Goal: Feedback & Contribution: Submit feedback/report problem

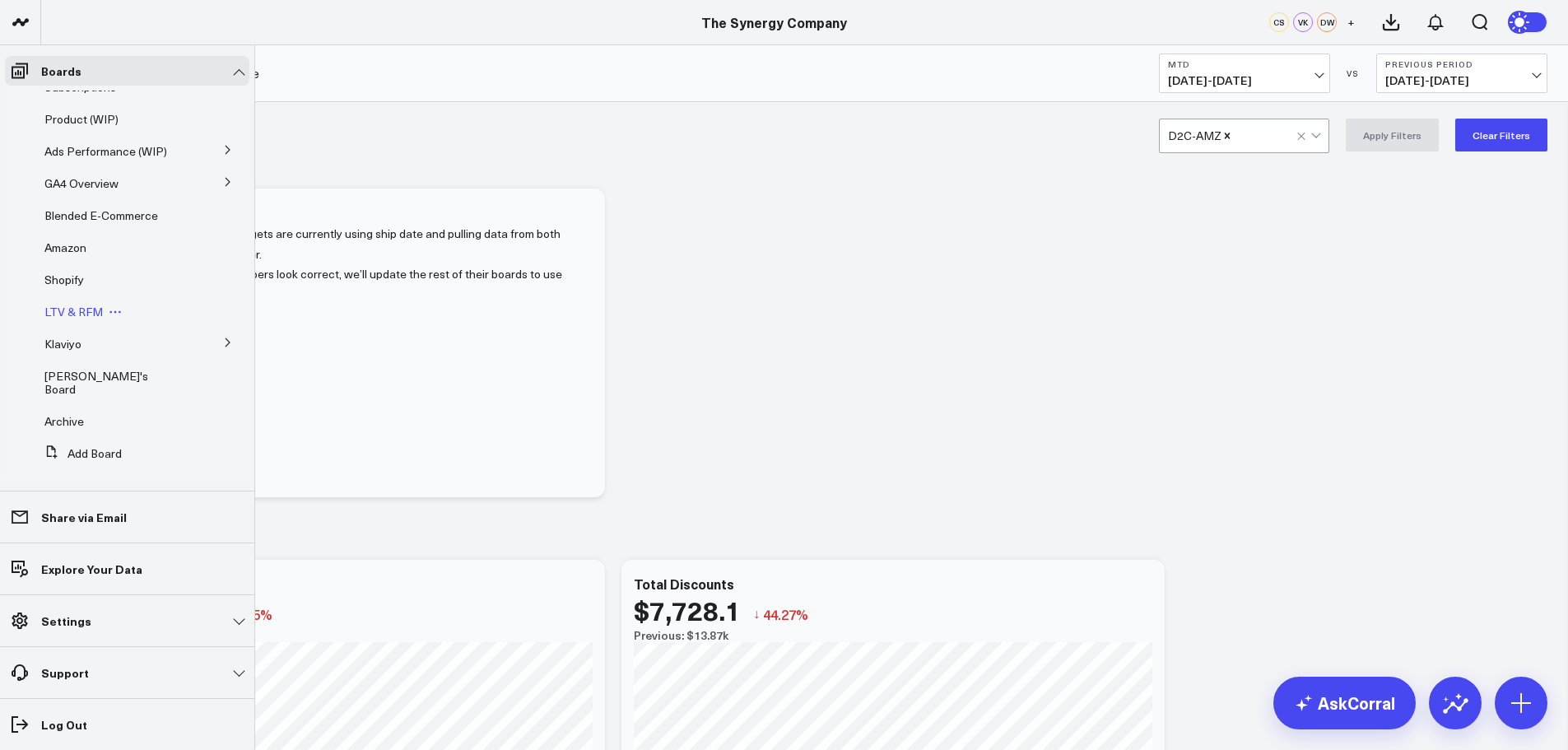
scroll to position [144, 0]
click at [214, 334] on button at bounding box center [227, 340] width 43 height 25
click at [100, 419] on span "Klaviyo - Email Flows" at bounding box center [107, 414] width 107 height 15
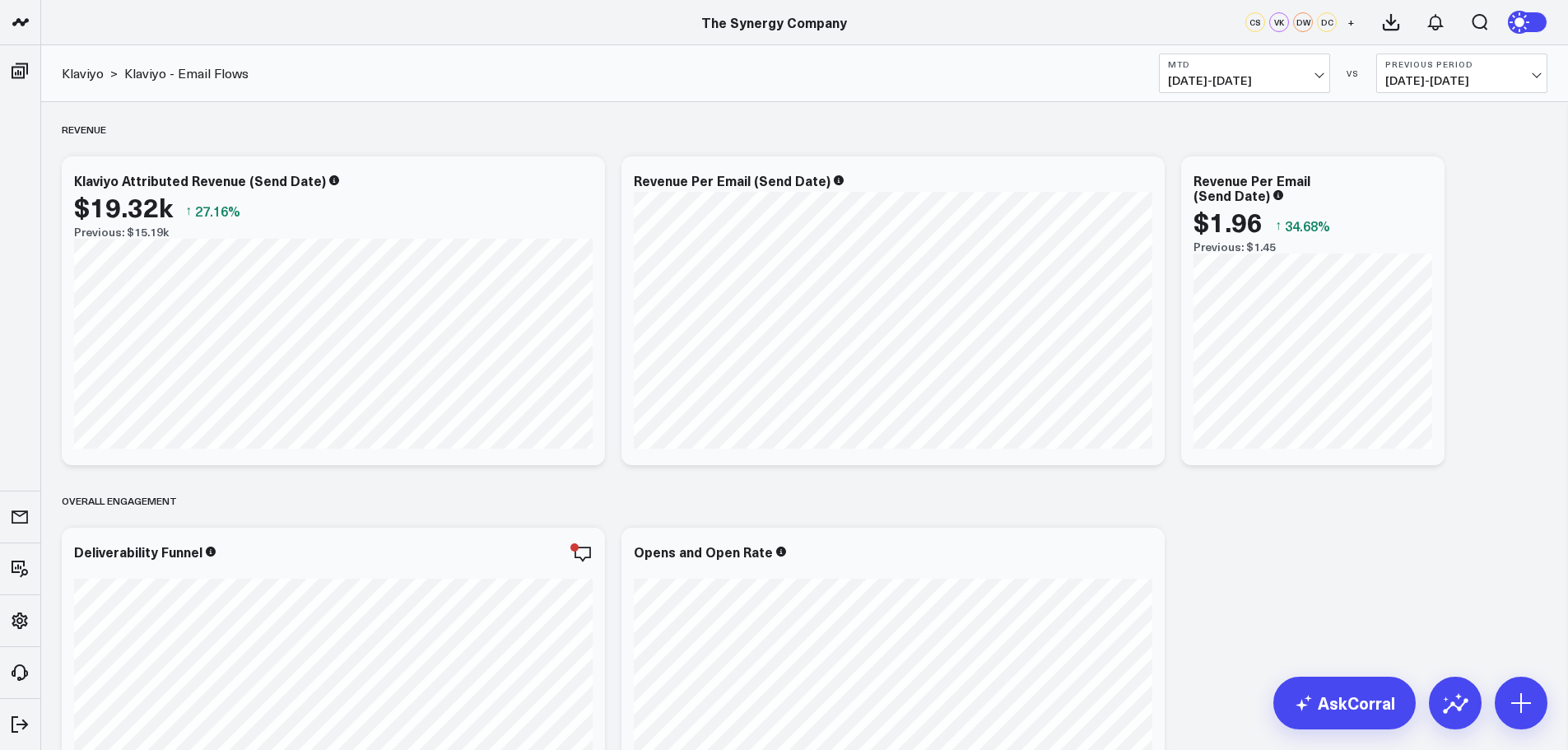
click at [1301, 71] on button "MTD 09/01/25 - 09/14/25" at bounding box center [1245, 73] width 171 height 40
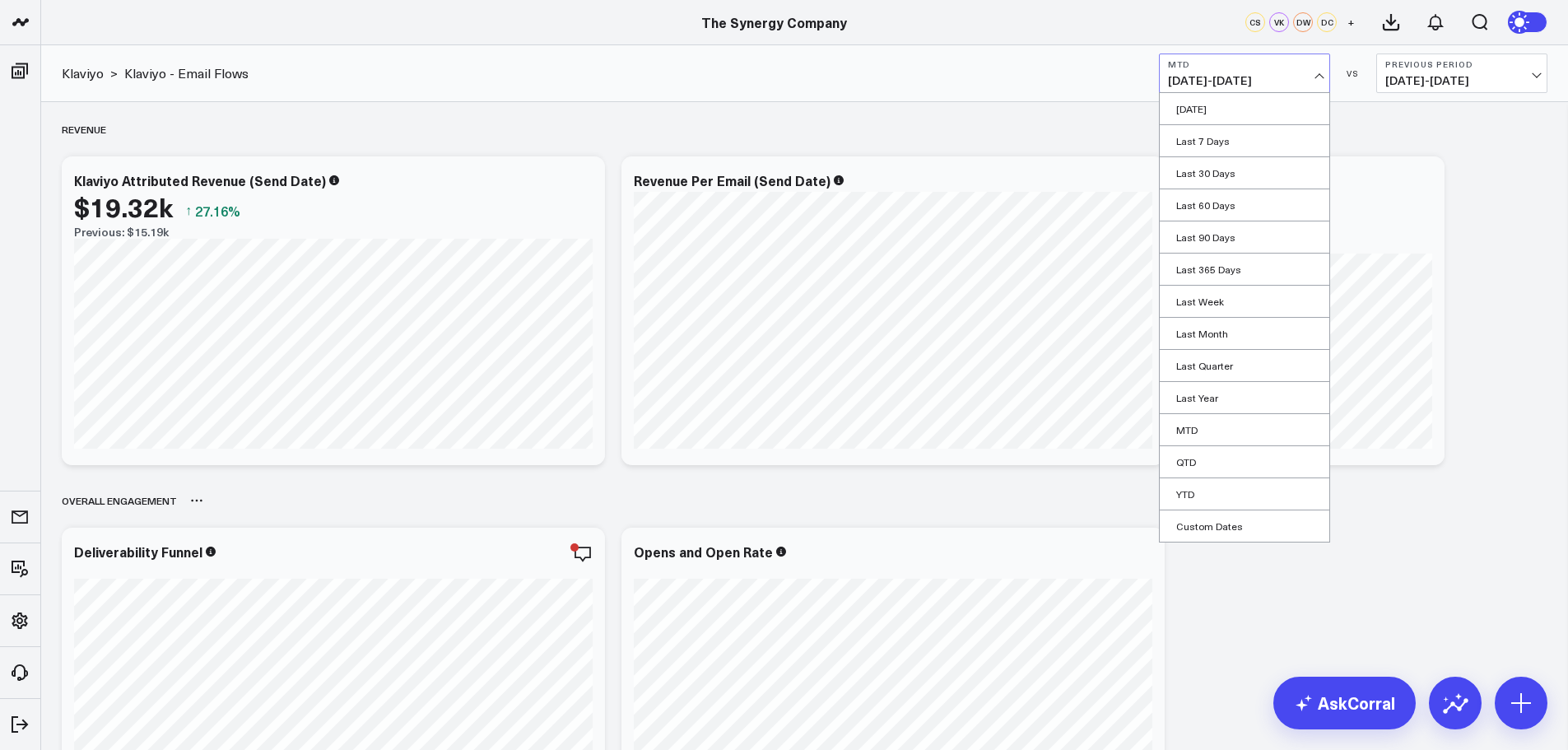
click at [1186, 488] on link "YTD" at bounding box center [1244, 493] width 169 height 31
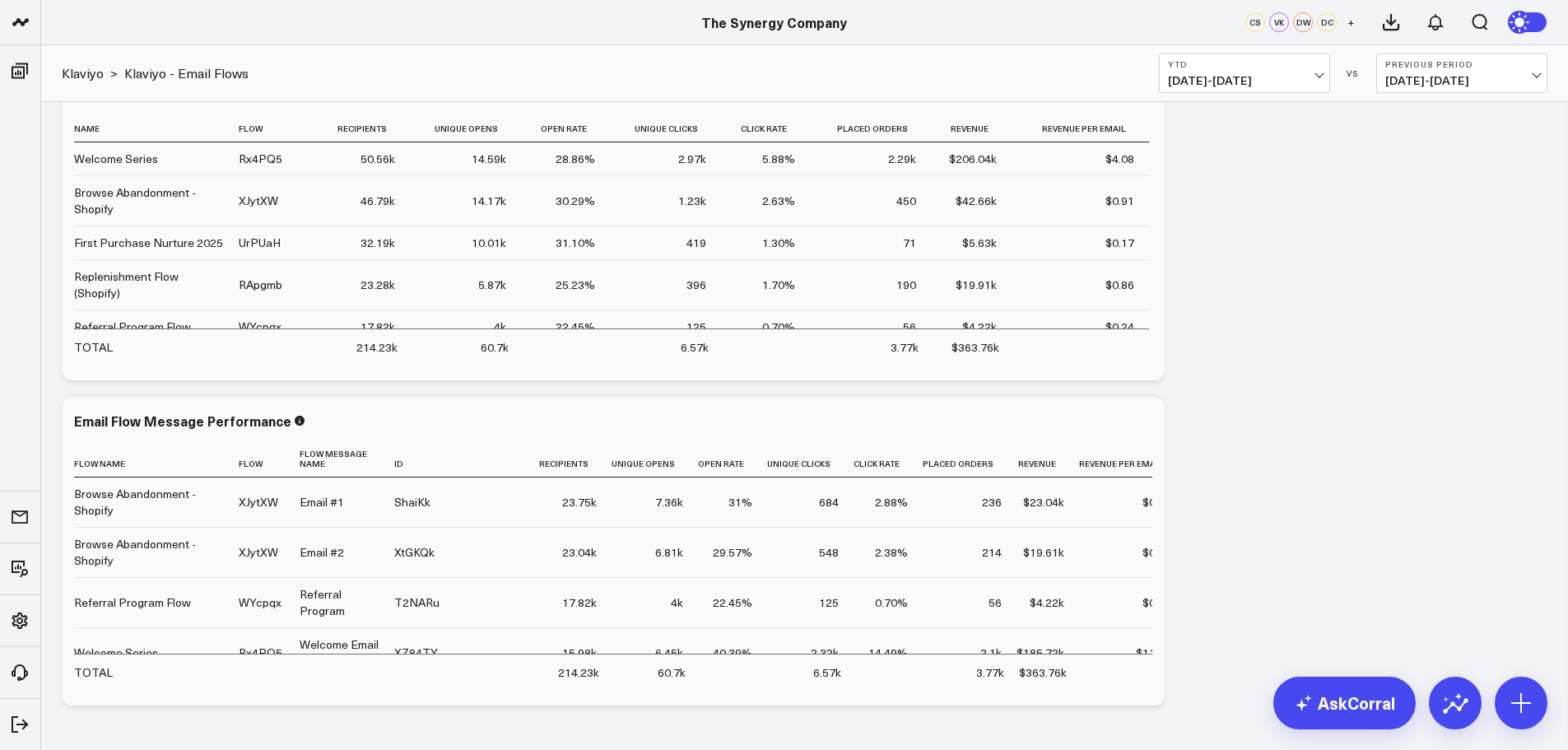
scroll to position [1070, 0]
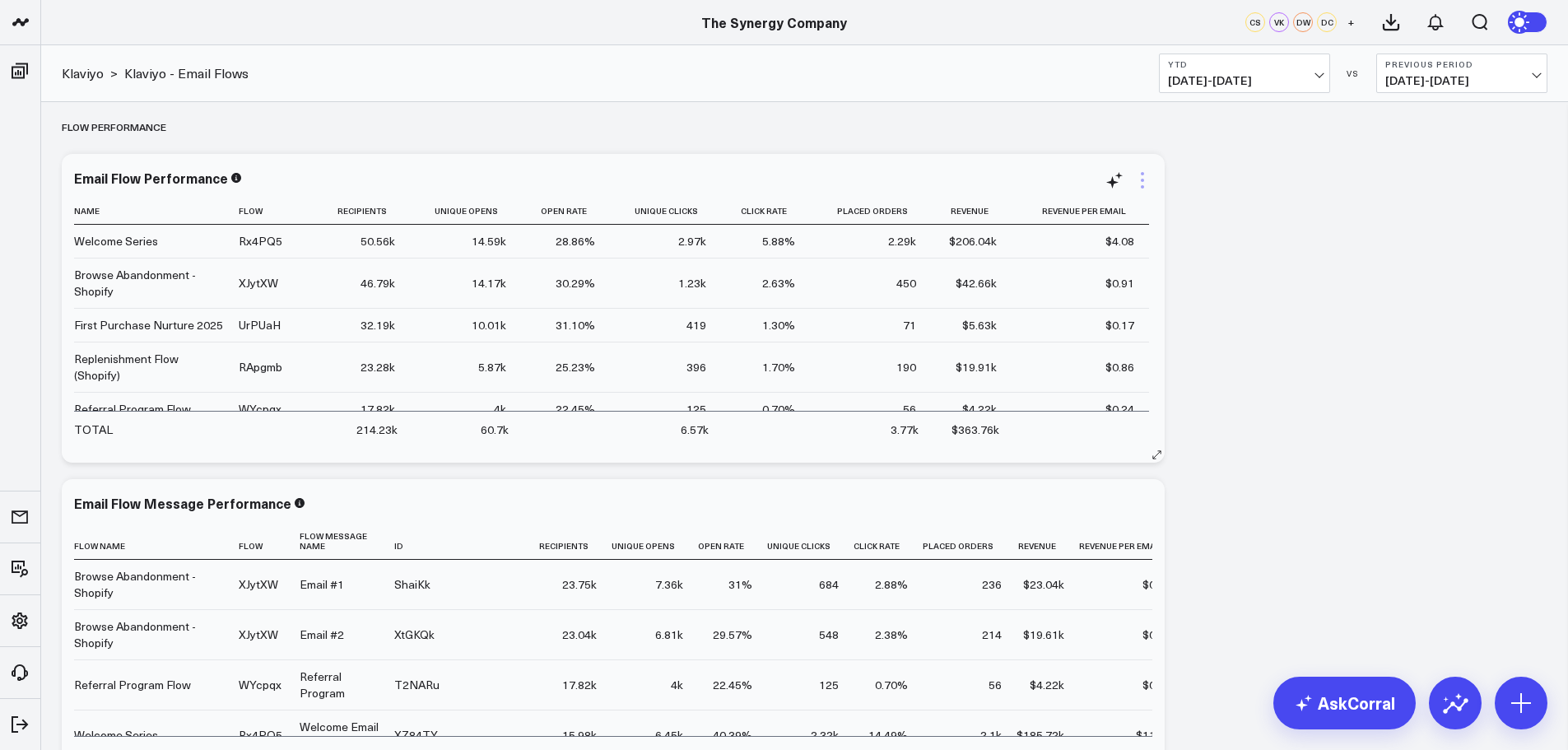
click at [1140, 179] on icon at bounding box center [1142, 180] width 20 height 20
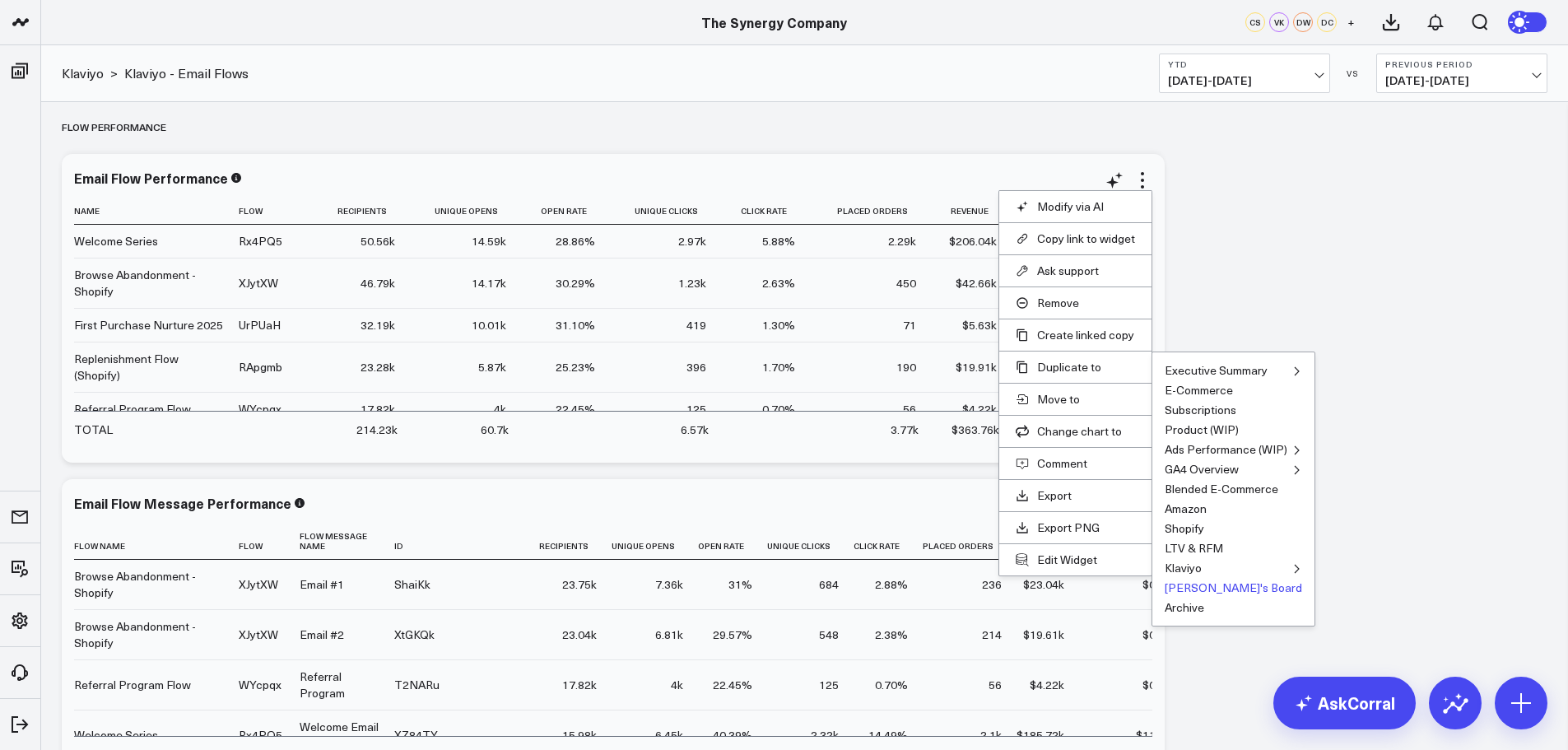
click at [1191, 584] on button "[PERSON_NAME]'s Board" at bounding box center [1233, 587] width 138 height 11
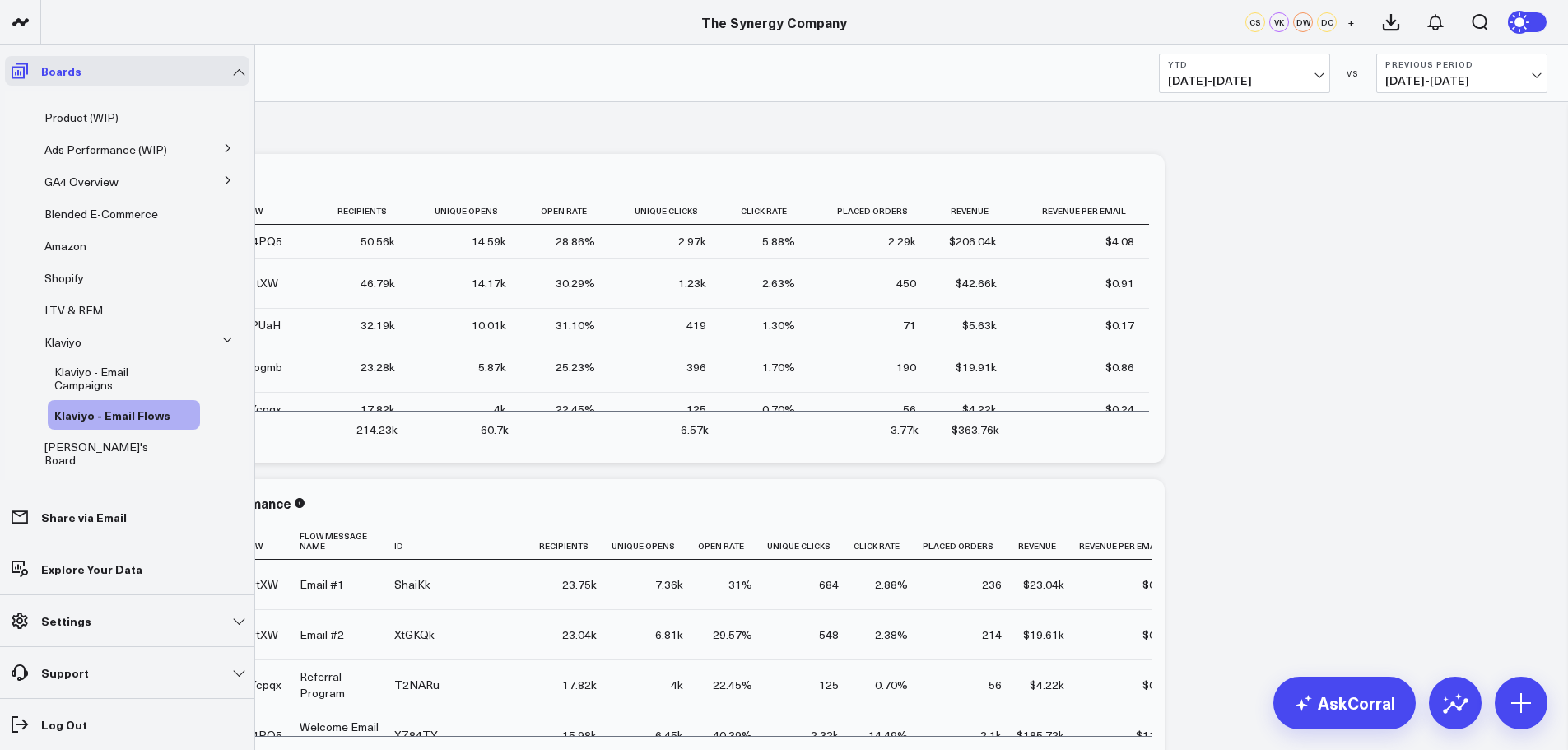
scroll to position [70, 0]
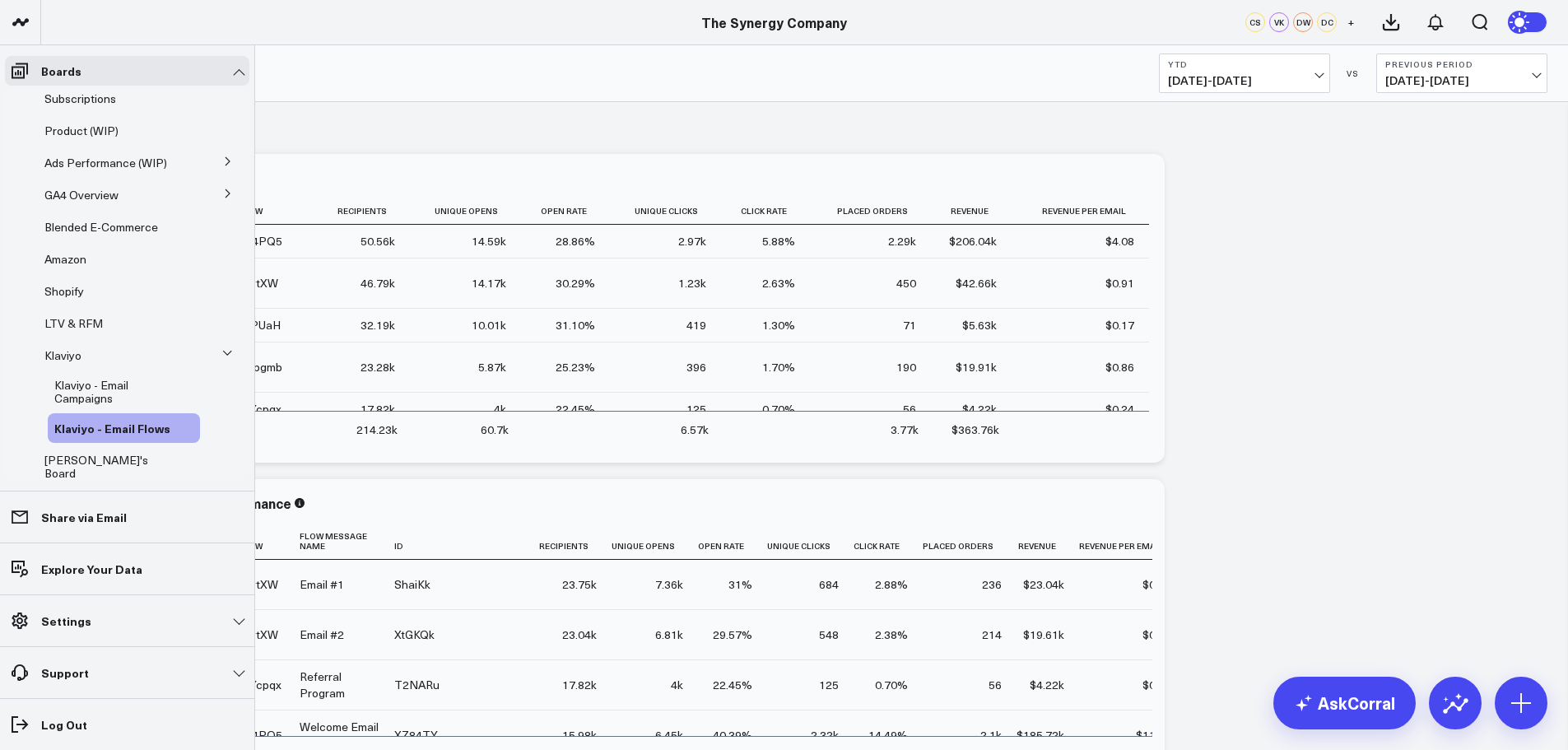
click at [82, 459] on span "[PERSON_NAME]'s Board" at bounding box center [96, 467] width 104 height 29
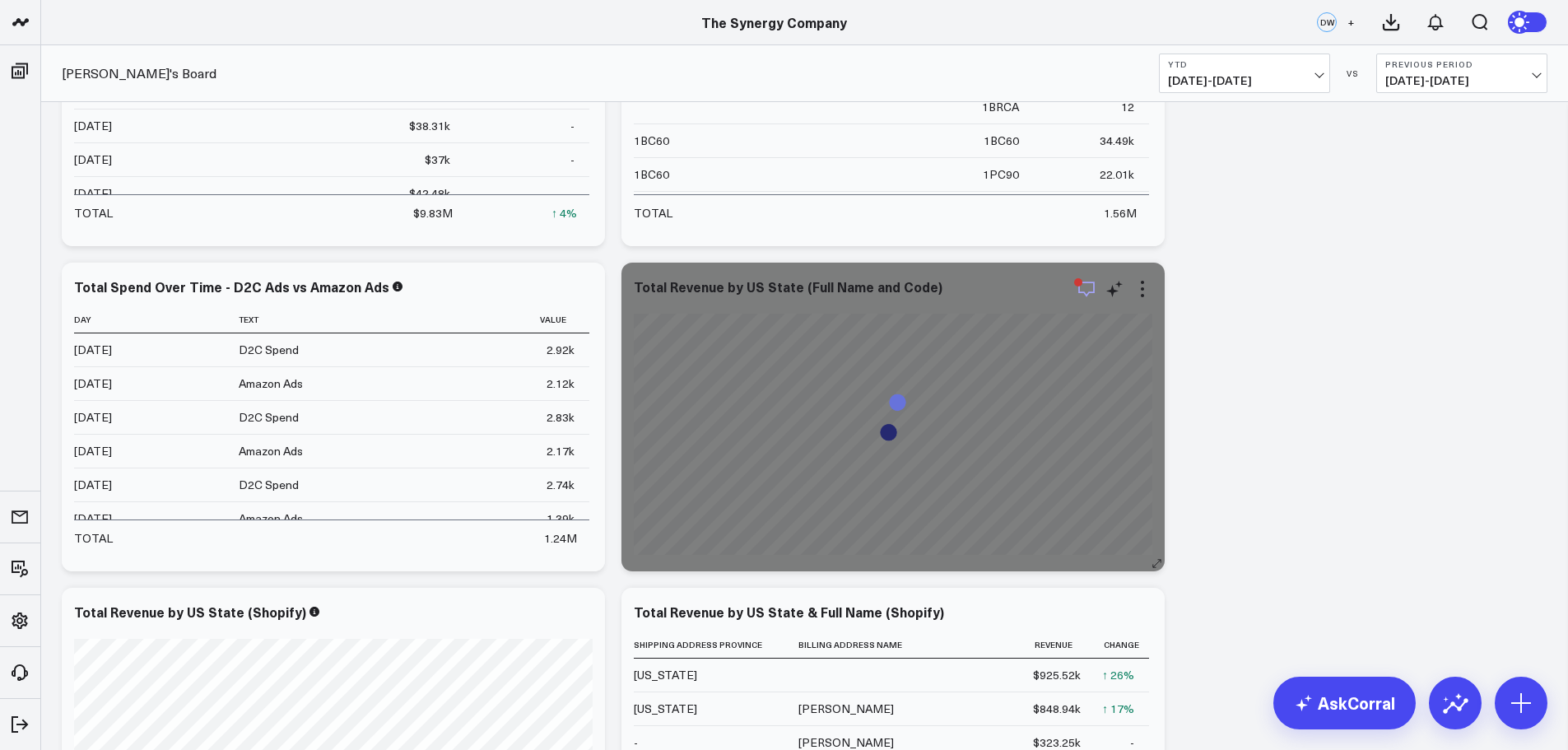
scroll to position [1894, 0]
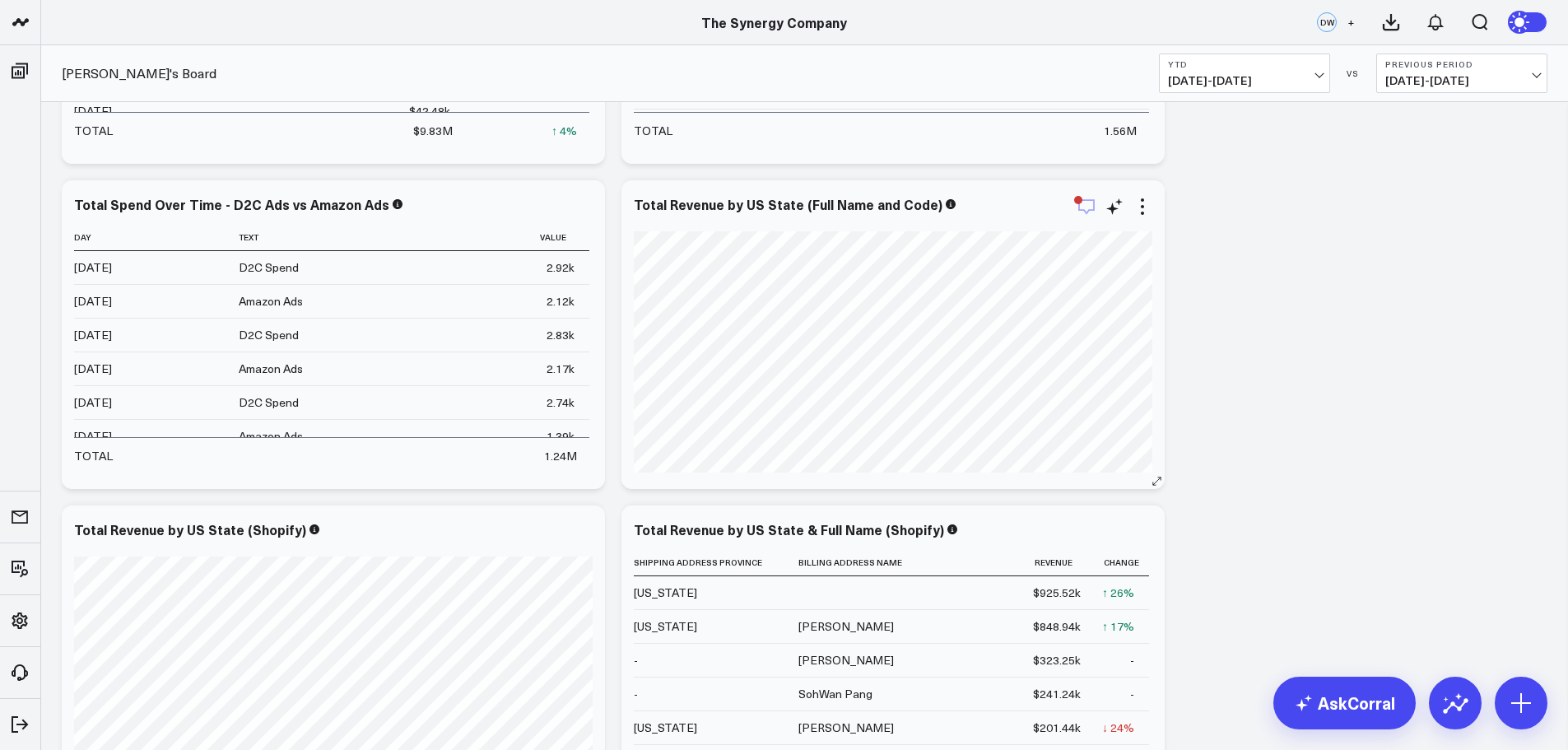
click at [1076, 201] on div "button" at bounding box center [1078, 200] width 9 height 9
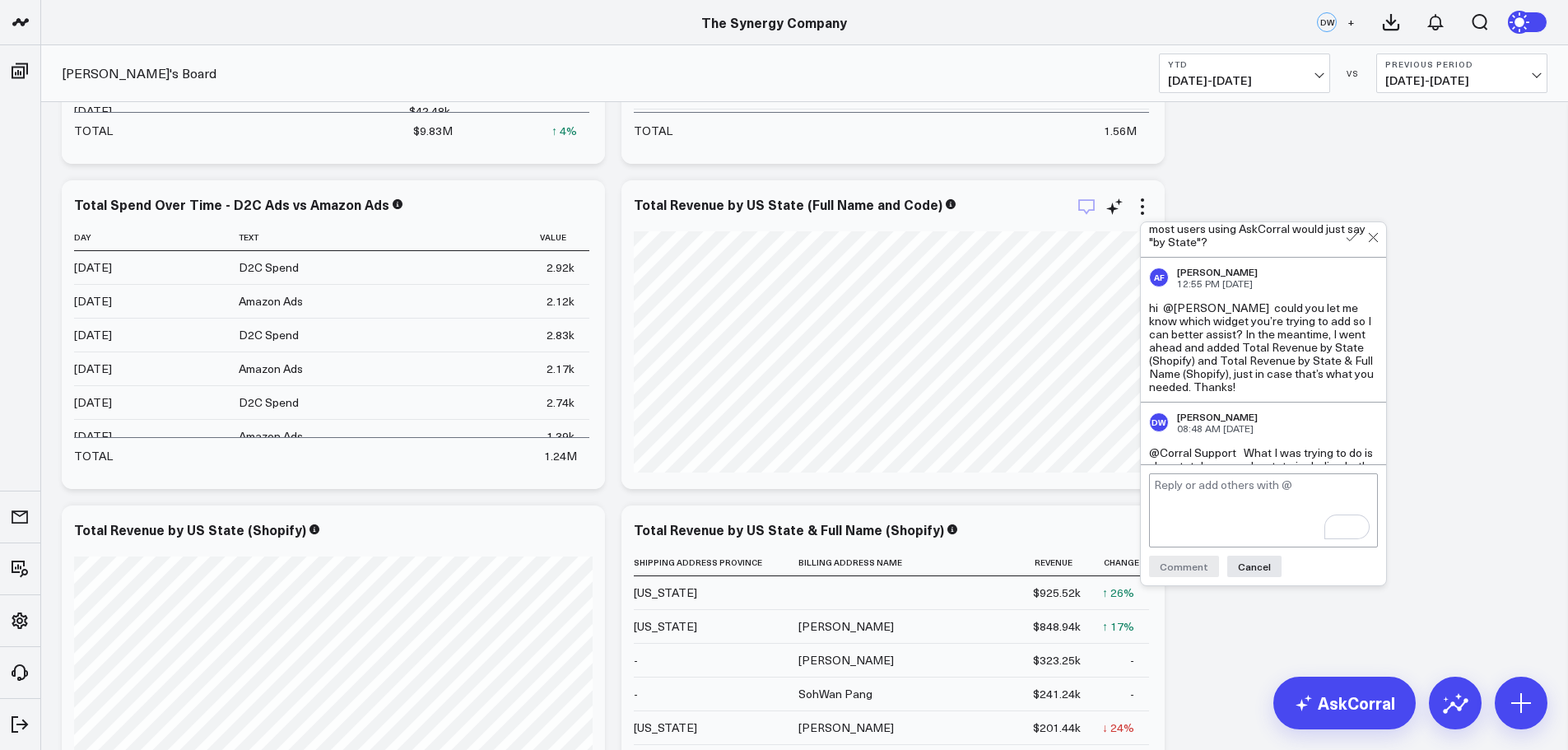
scroll to position [759, 0]
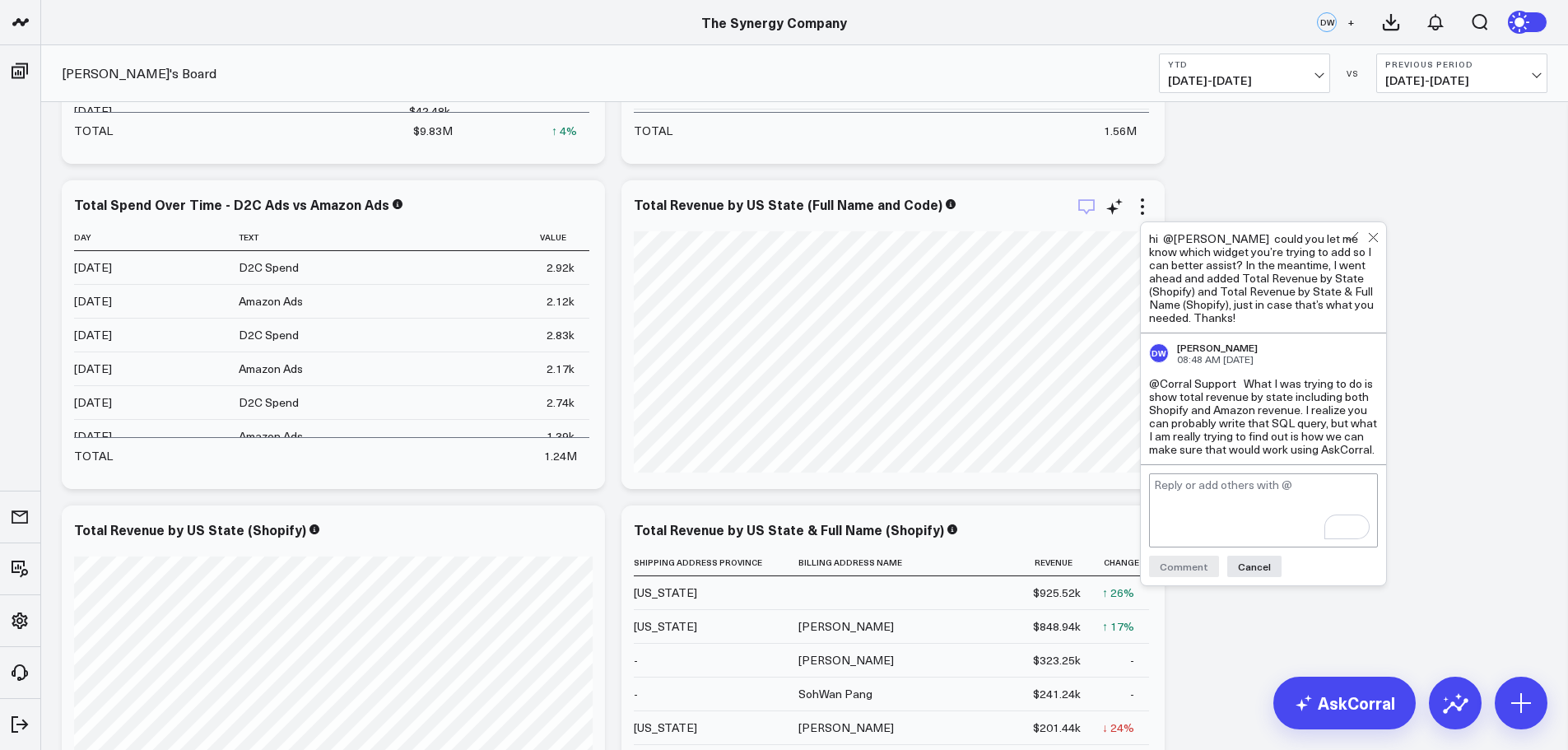
click at [1486, 387] on div "Modify via AI Copy link to widget Ask support Remove Create linked copy Executi…" at bounding box center [804, 10] width 1502 height 3578
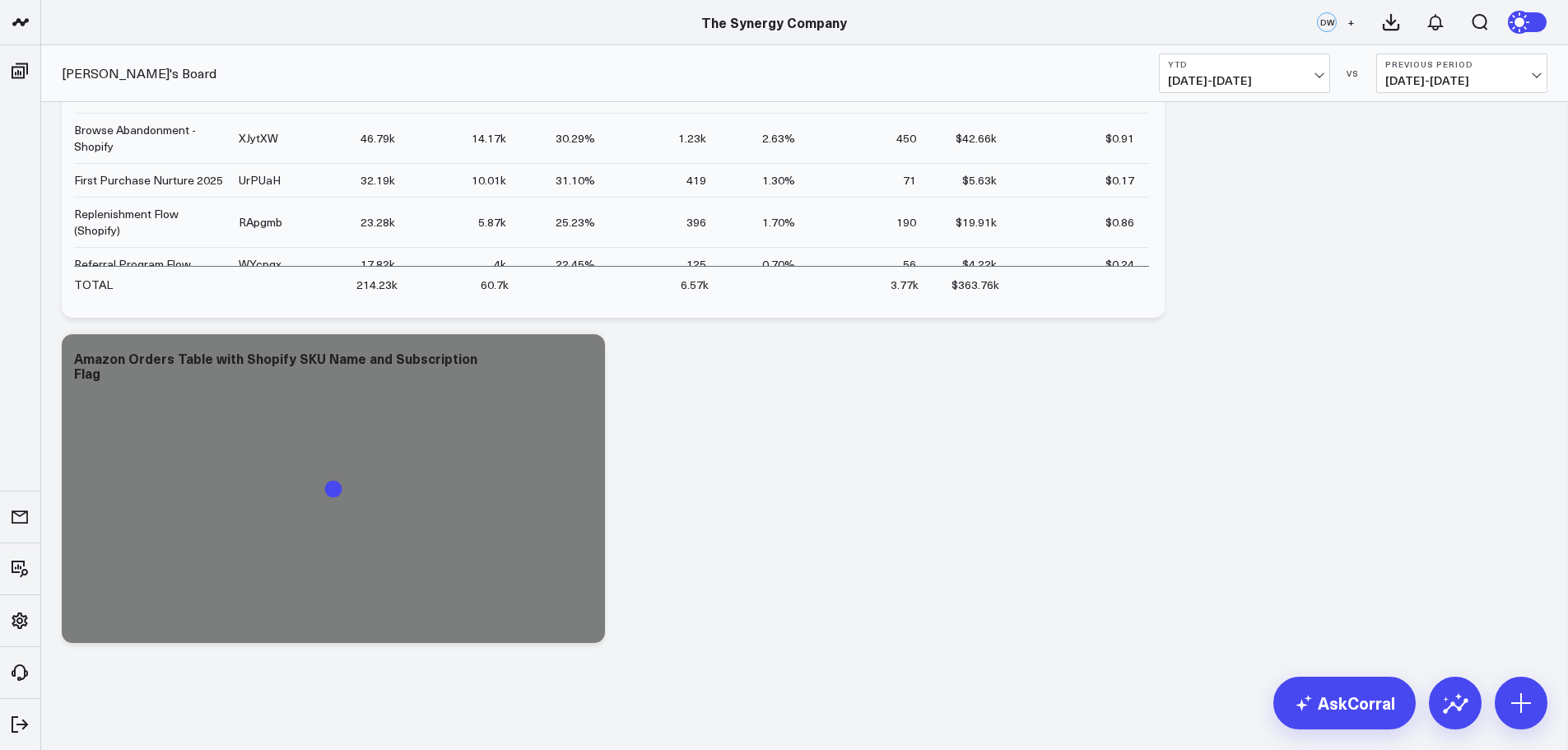
scroll to position [2794, 0]
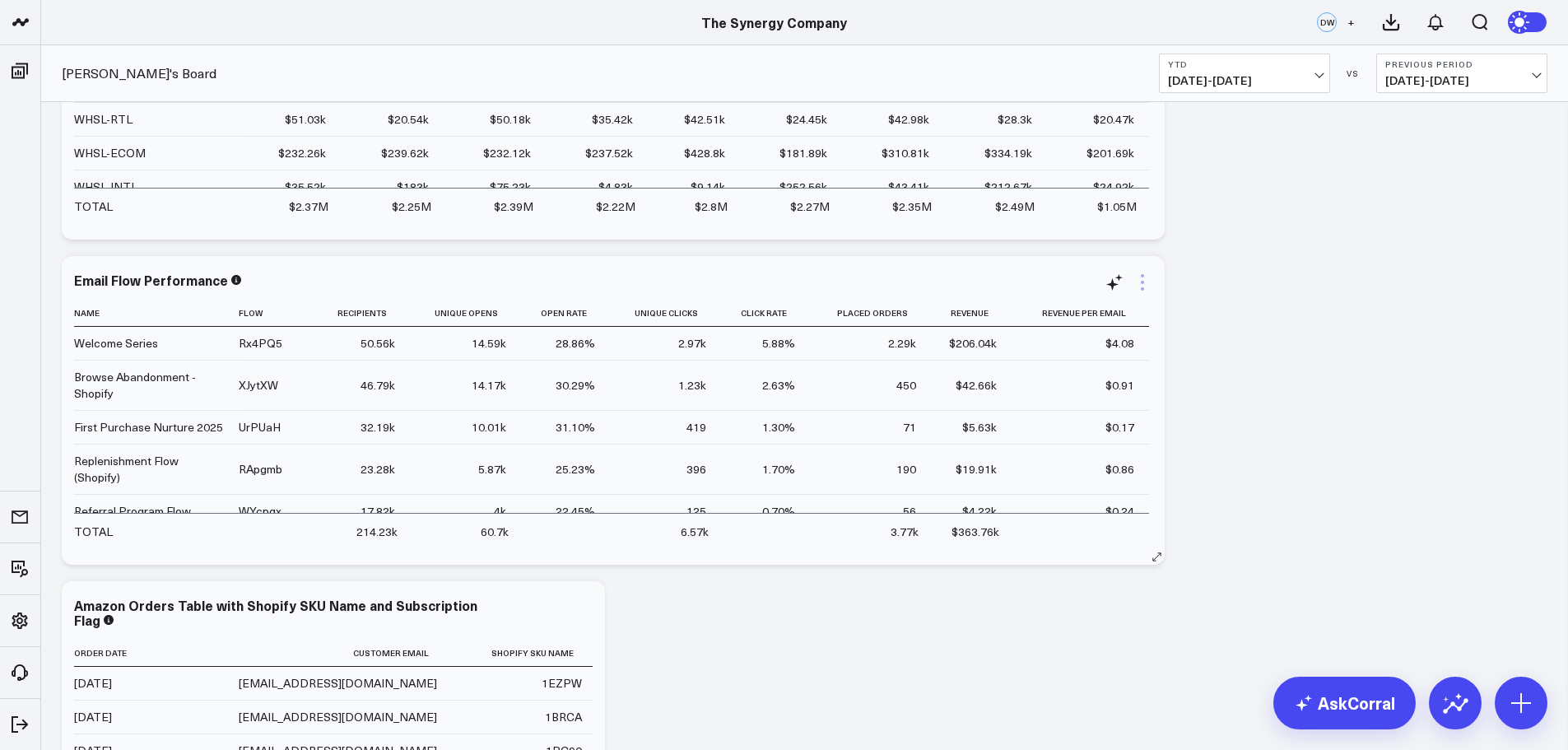
click at [1143, 282] on icon at bounding box center [1142, 281] width 3 height 3
click at [1111, 280] on icon at bounding box center [1114, 282] width 20 height 20
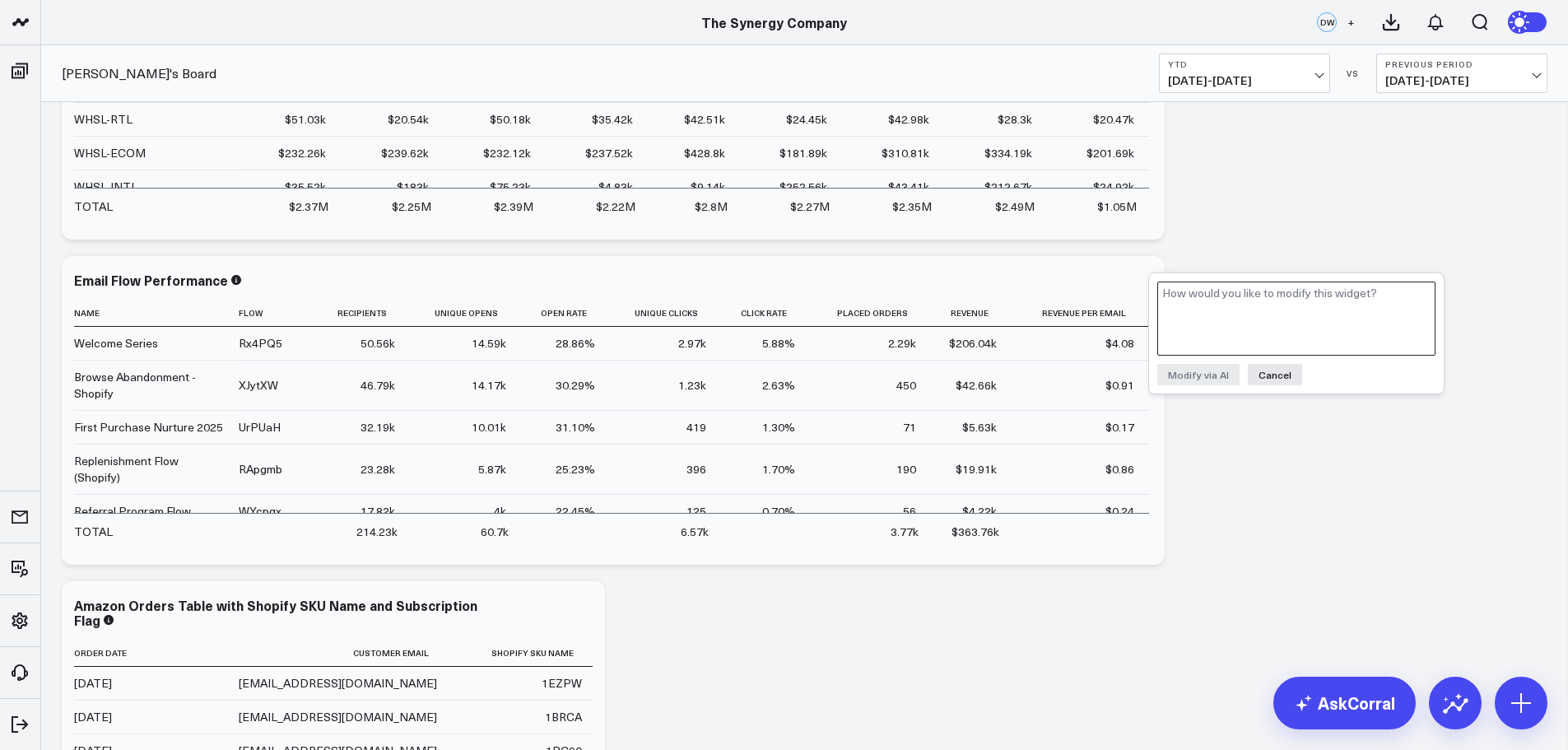
click at [1198, 298] on textarea at bounding box center [1296, 318] width 278 height 74
drag, startPoint x: 1282, startPoint y: 320, endPoint x: 1161, endPoint y: 286, distance: 125.7
click at [1161, 286] on textarea "Please add a column after Placed Orders called Placed Order Rate this is calcul…" at bounding box center [1296, 318] width 278 height 74
type textarea "Please add a column after Placed Orders called Placed Order Rate this is calcul…"
click at [1204, 374] on button "Modify via AI" at bounding box center [1198, 375] width 83 height 22
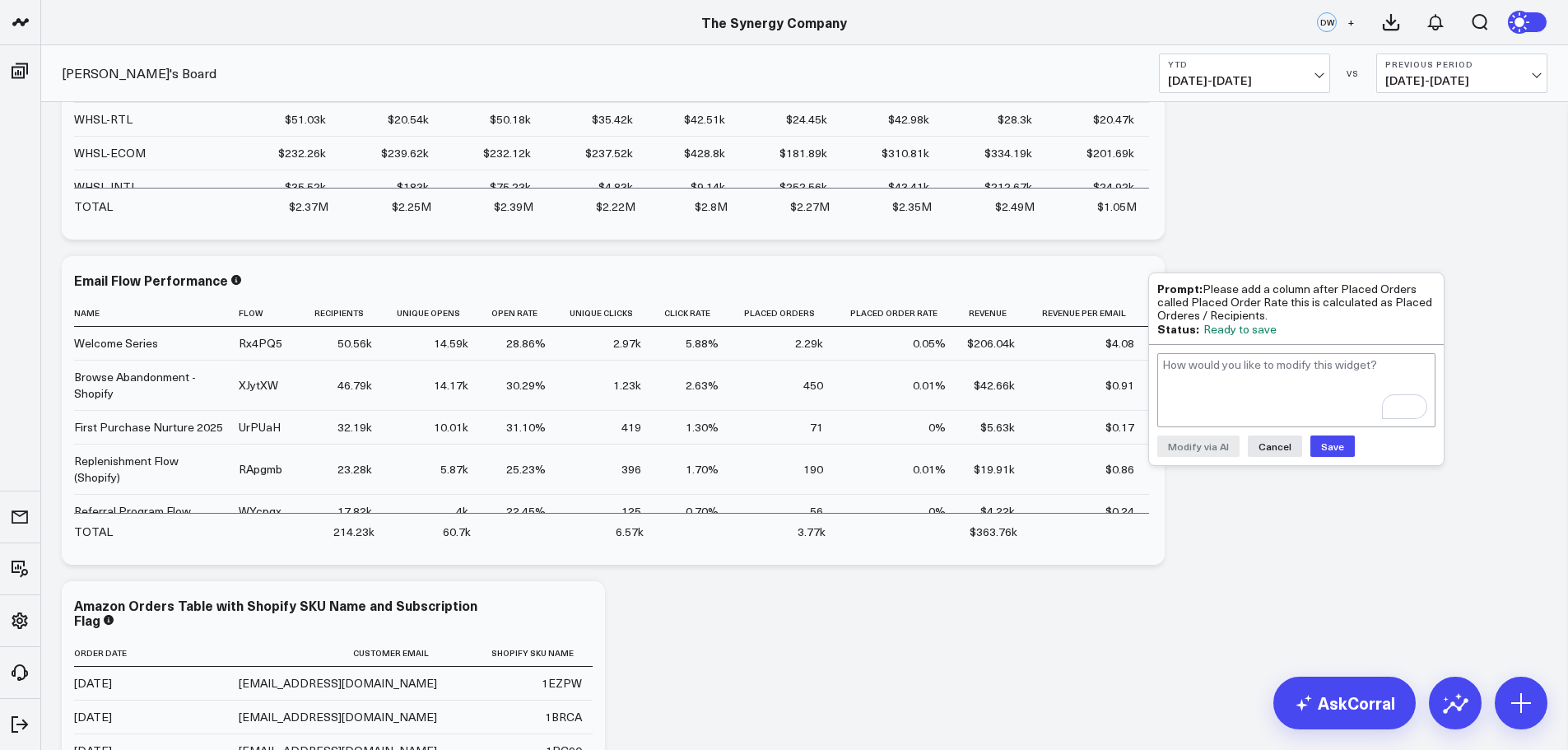
scroll to position [2794, 0]
click at [1271, 443] on button "Cancel" at bounding box center [1274, 446] width 54 height 22
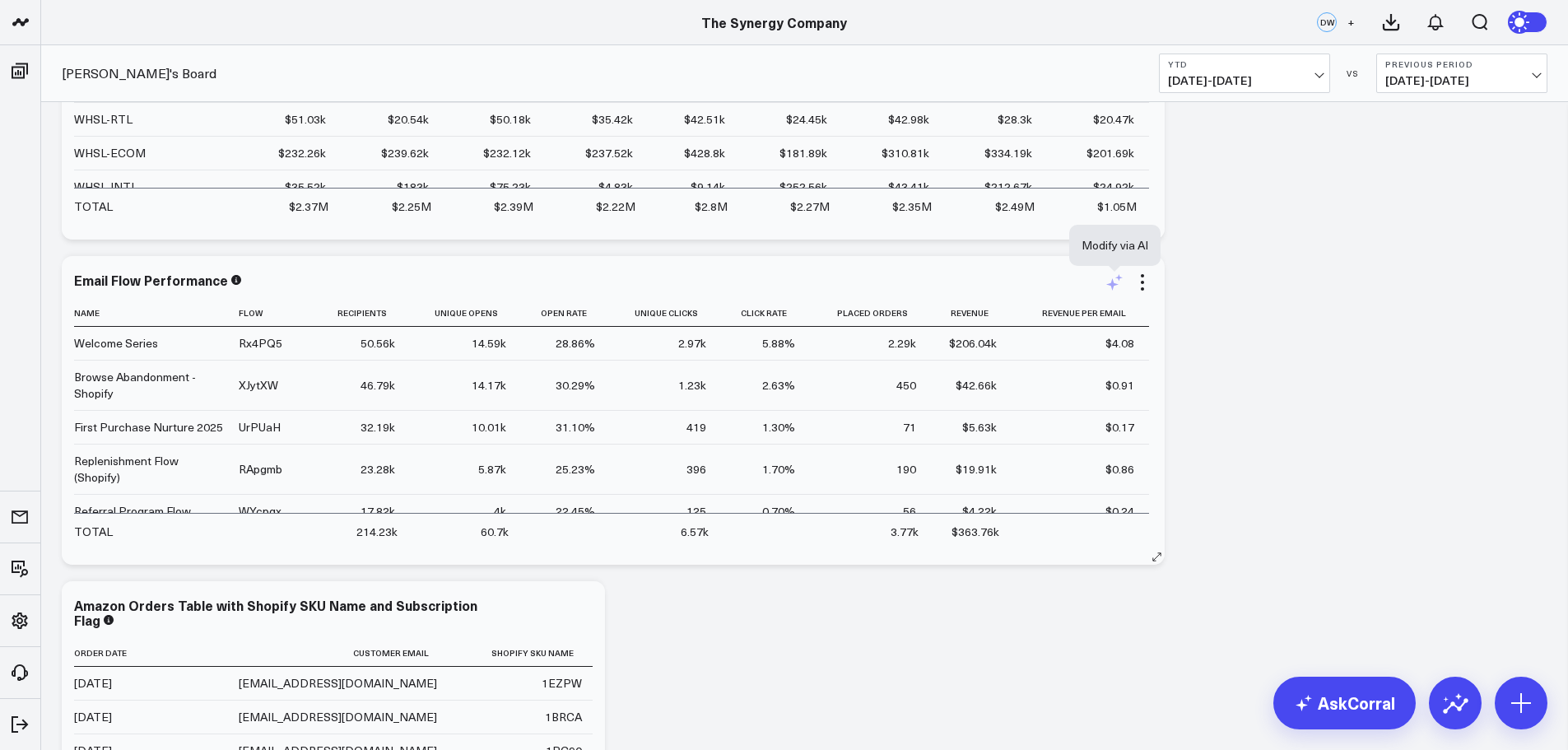
click at [1114, 280] on icon at bounding box center [1114, 282] width 20 height 20
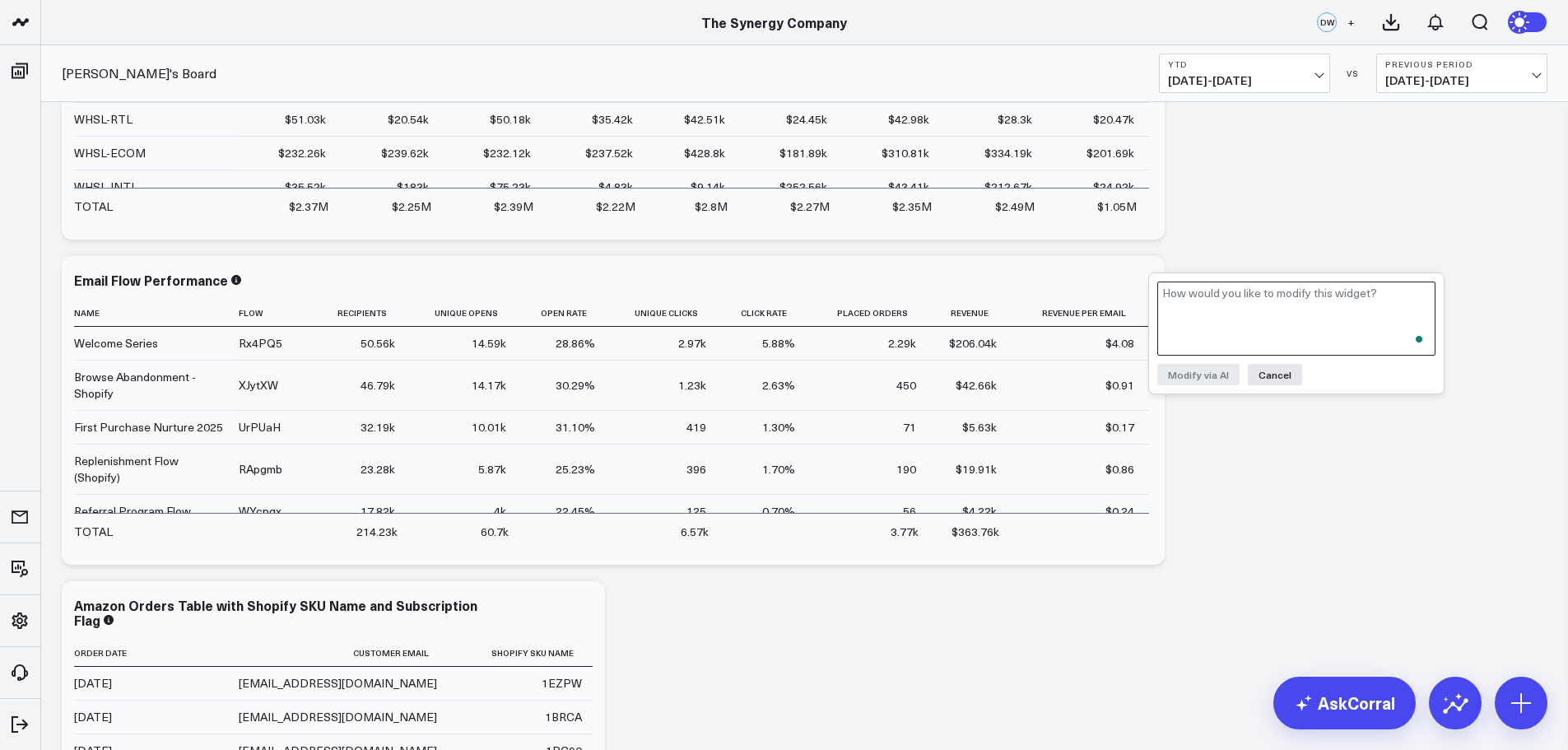
click at [1206, 304] on textarea "To enrich screen reader interactions, please activate Accessibility in Grammarl…" at bounding box center [1296, 318] width 278 height 74
paste textarea "Please add a column after Placed Orders called Placed Order Rate this is calcul…"
click at [1209, 319] on textarea "Please add a column after Placed Orders called Placed Order Rate this is calcul…" at bounding box center [1296, 318] width 278 height 74
click at [1324, 321] on textarea "Please add a column after Placed Orders called Placed Order Rate this is calcul…" at bounding box center [1296, 318] width 278 height 74
drag, startPoint x: 1350, startPoint y: 335, endPoint x: 1163, endPoint y: 297, distance: 190.8
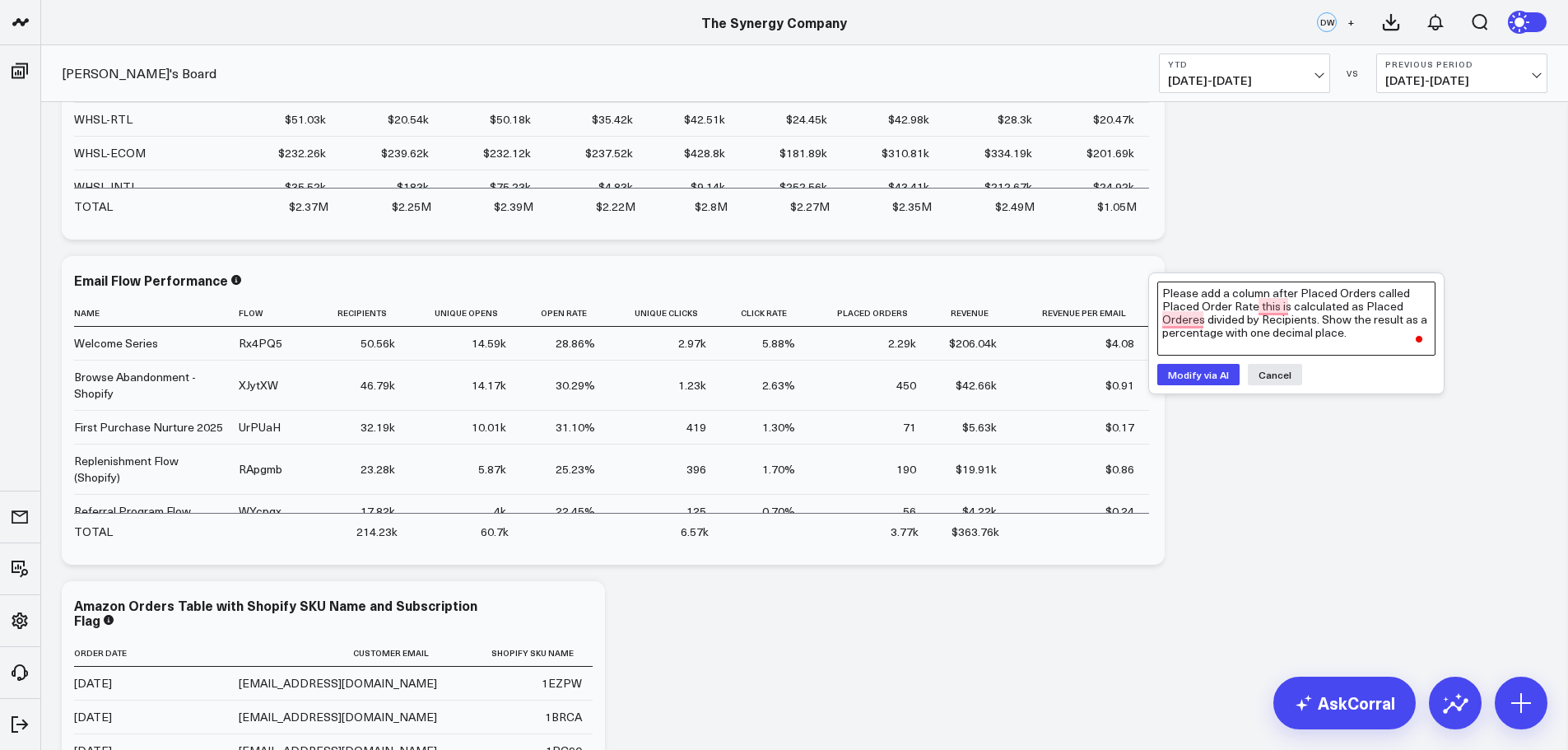
click at [1163, 297] on textarea "Please add a column after Placed Orders called Placed Order Rate this is calcul…" at bounding box center [1296, 318] width 278 height 74
type textarea "Please add a column after Placed Orders called Placed Order Rate this is calcul…"
click at [1190, 376] on button "Modify via AI" at bounding box center [1198, 375] width 83 height 22
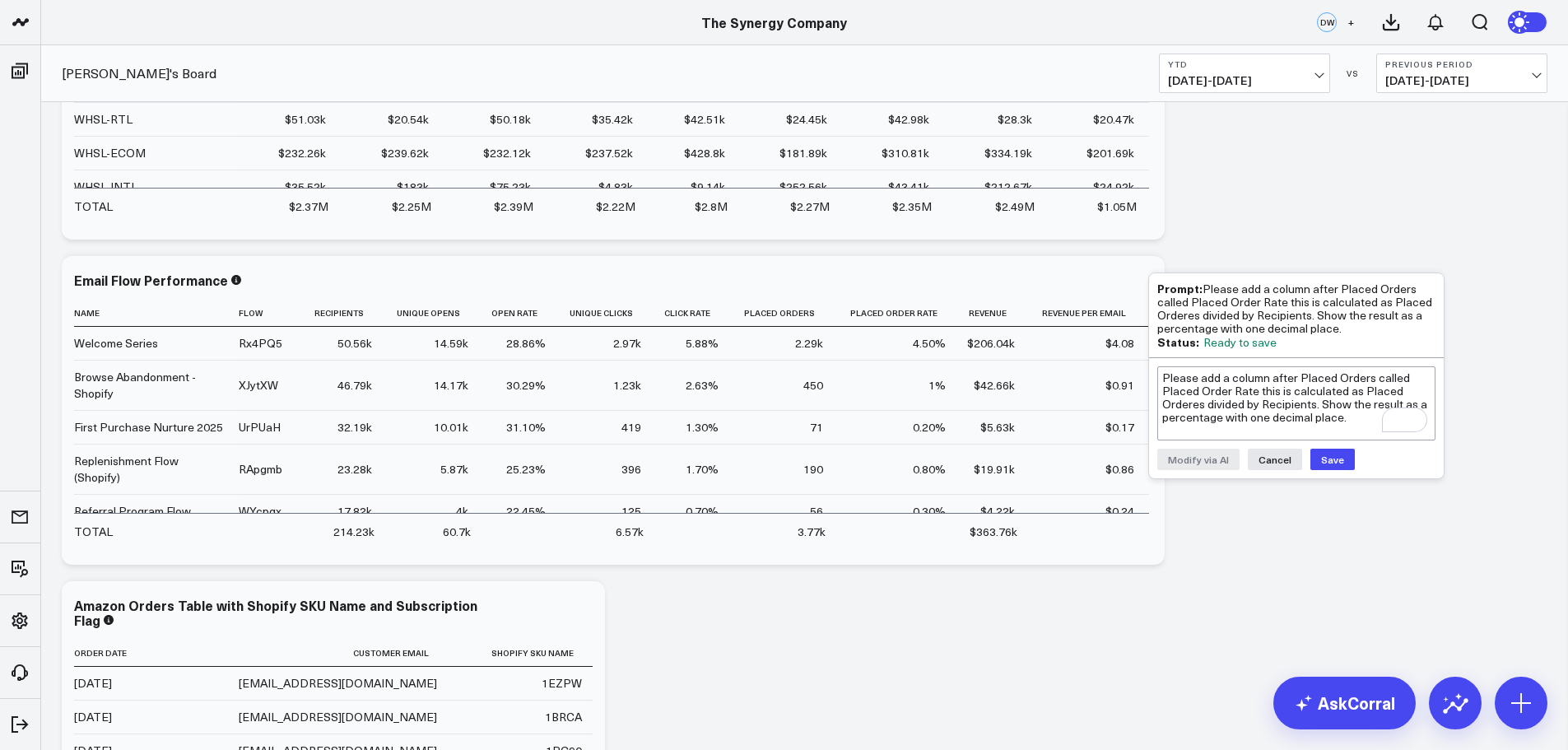
click at [1322, 458] on button "Save" at bounding box center [1332, 459] width 45 height 22
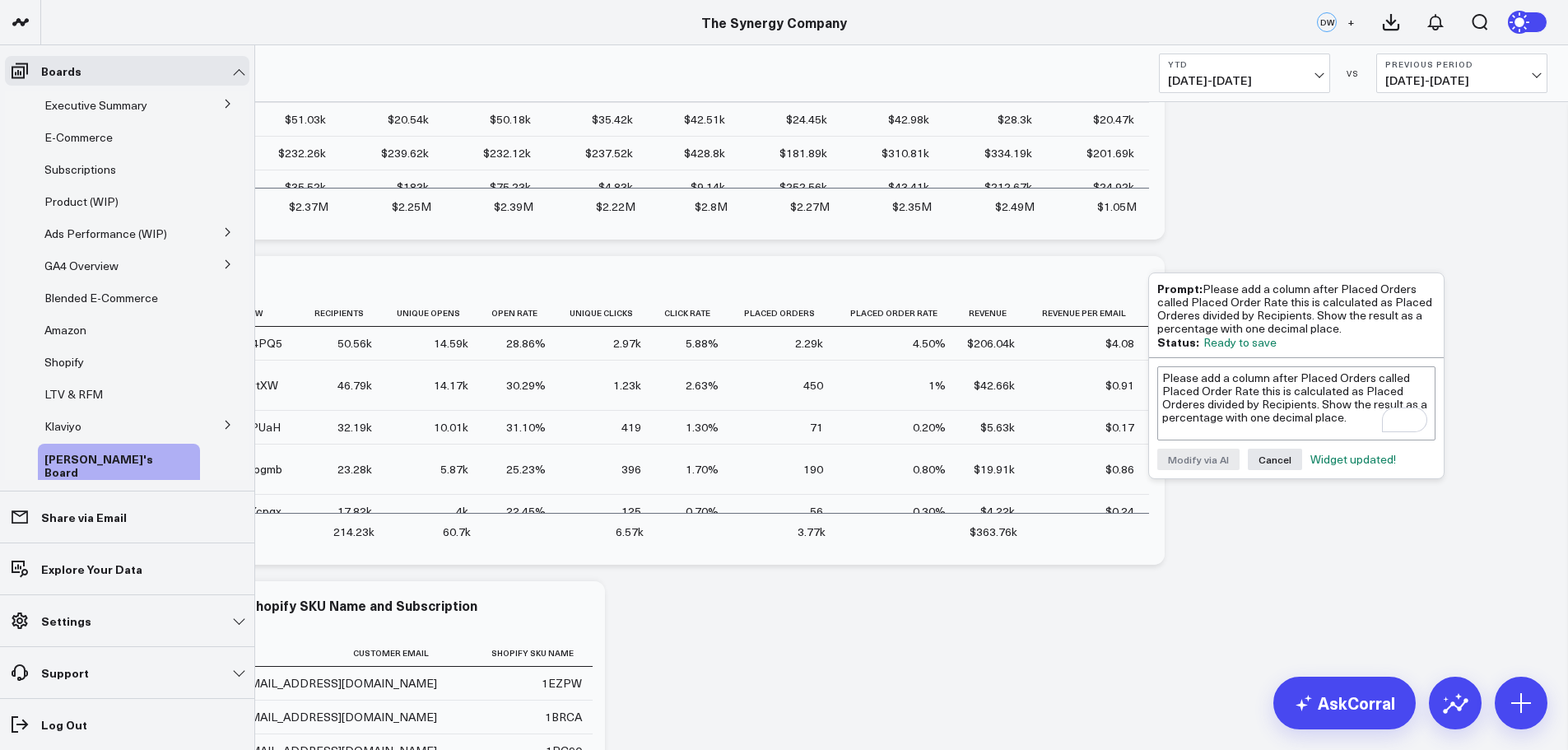
scroll to position [58, 0]
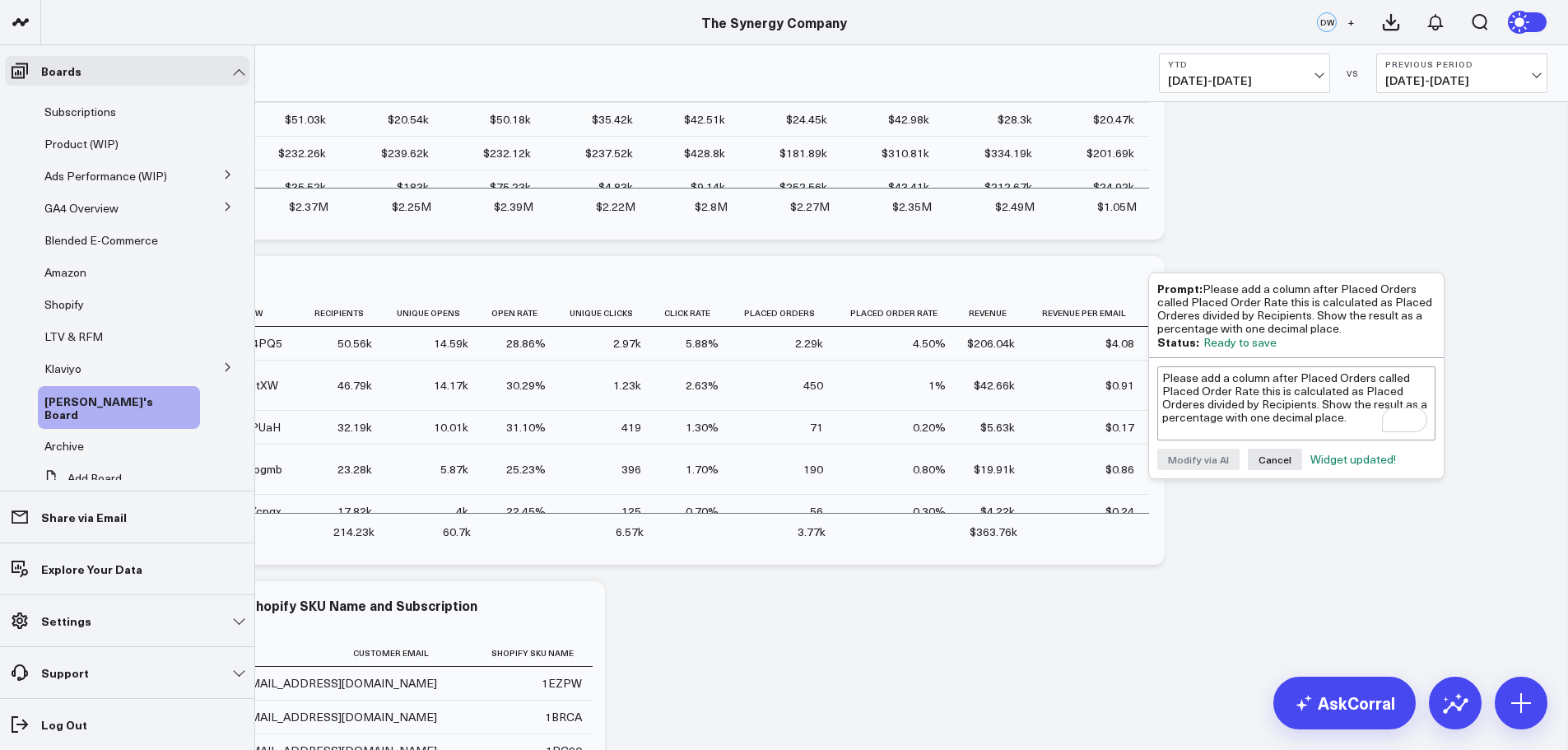
click at [225, 366] on icon at bounding box center [227, 367] width 4 height 9
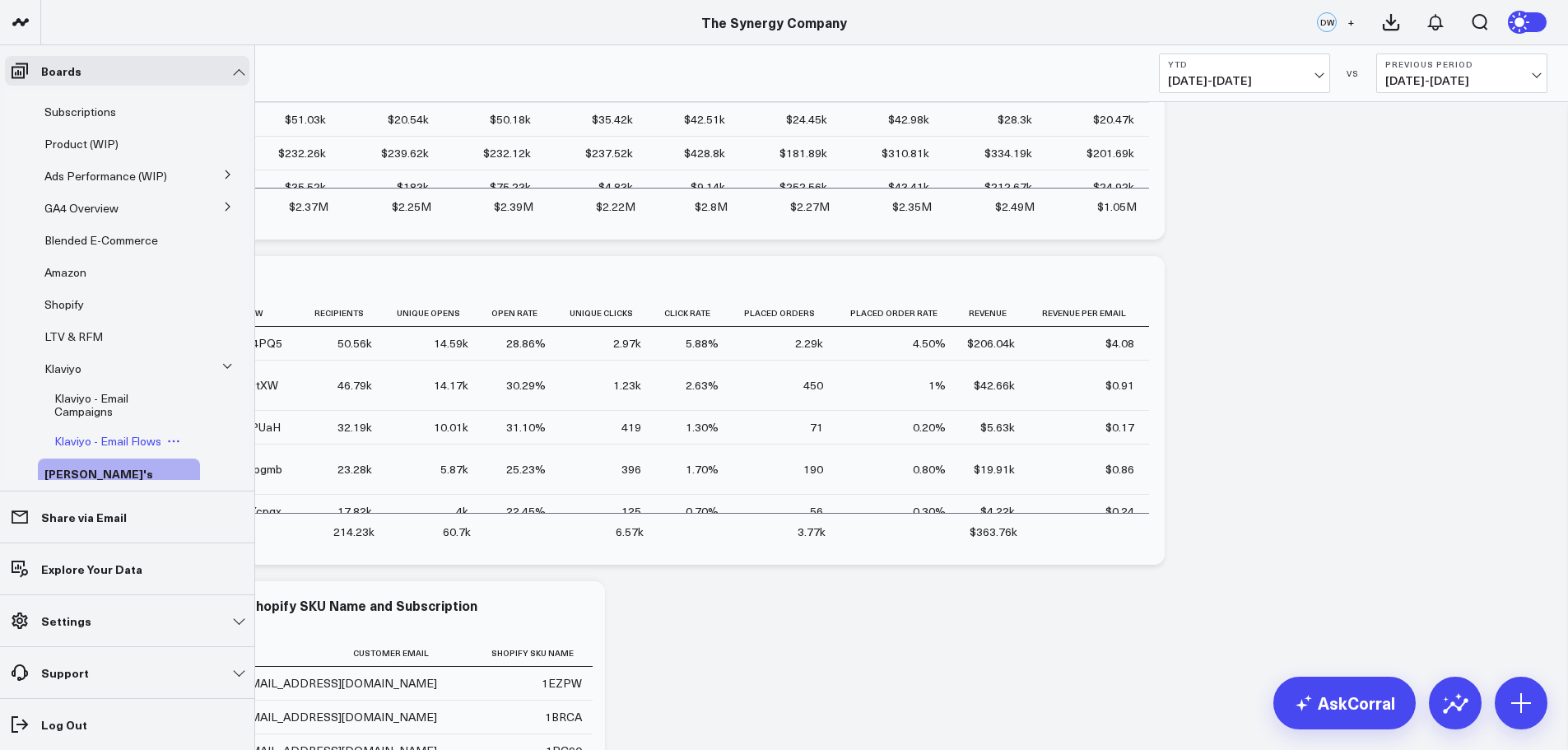
click at [99, 446] on span "Klaviyo - Email Flows" at bounding box center [107, 441] width 107 height 15
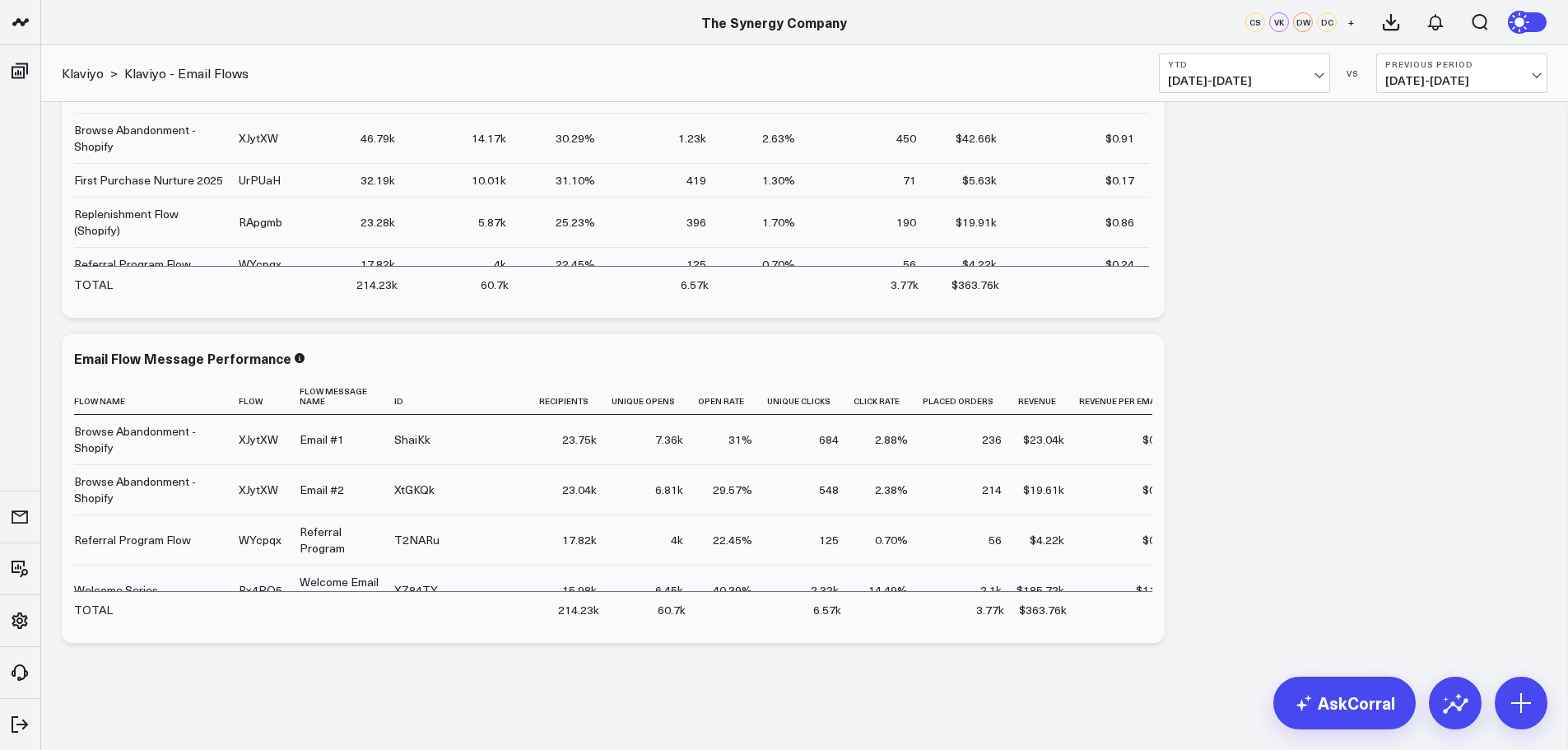
scroll to position [1050, 0]
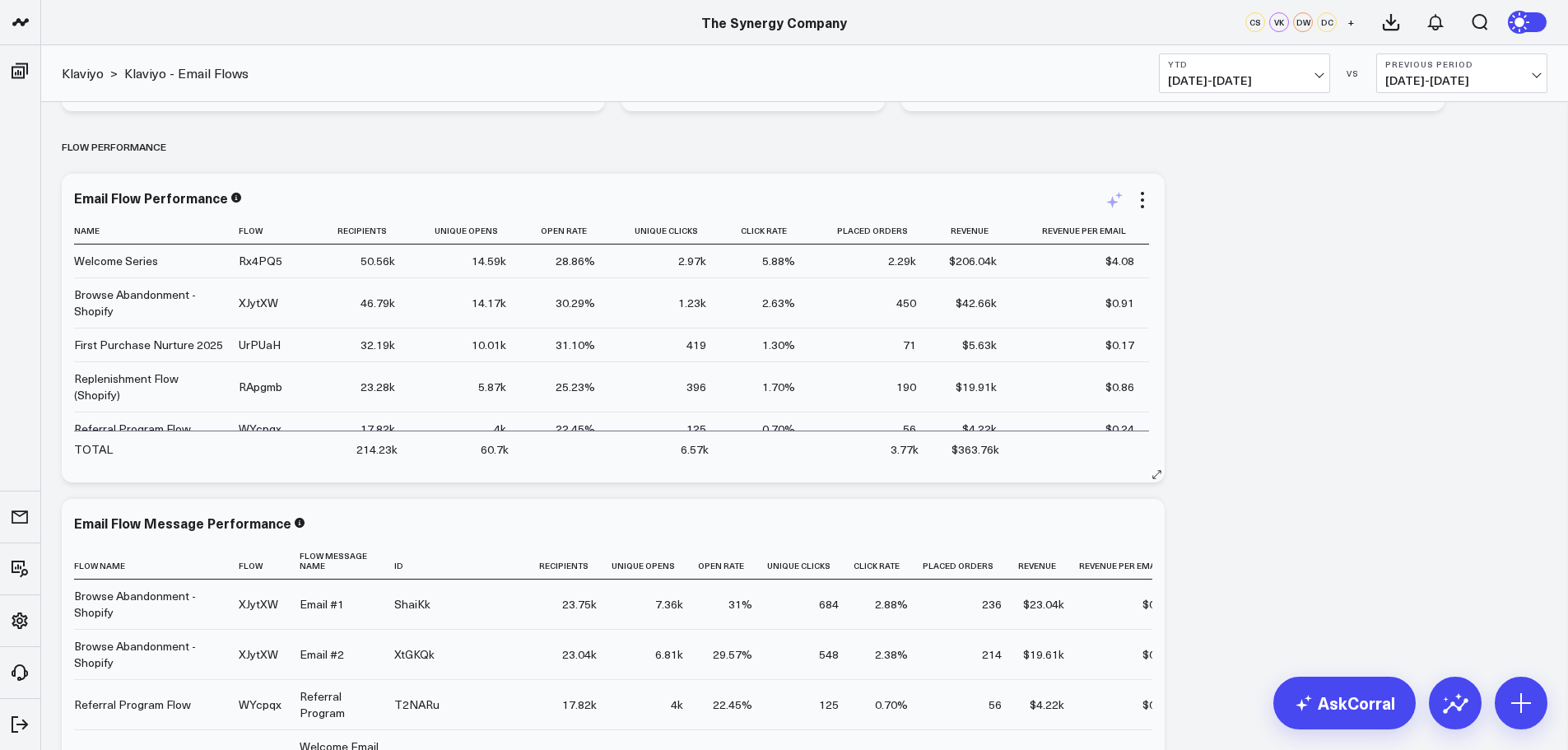
click at [1113, 198] on icon at bounding box center [1112, 202] width 12 height 12
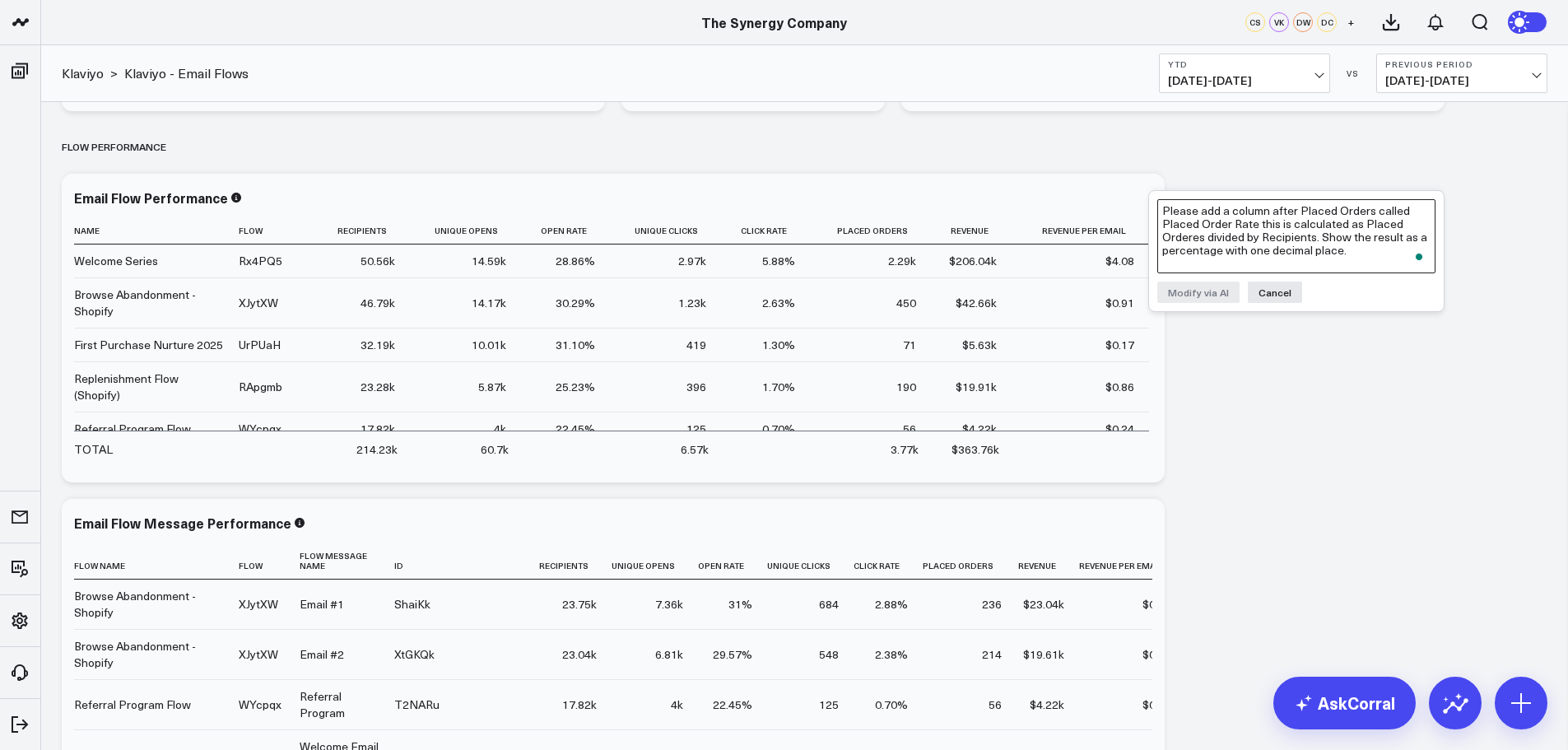
click at [1186, 208] on textarea "Please add a column after Placed Orders called Placed Order Rate this is calcul…" at bounding box center [1296, 237] width 278 height 74
paste textarea "Please add a column after Placed Orders called Placed Order Rate this is calcul…"
type textarea "Please add a column after Placed Orders called Placed Order Rate this is calcul…"
click at [1192, 292] on button "Modify via AI" at bounding box center [1198, 292] width 83 height 22
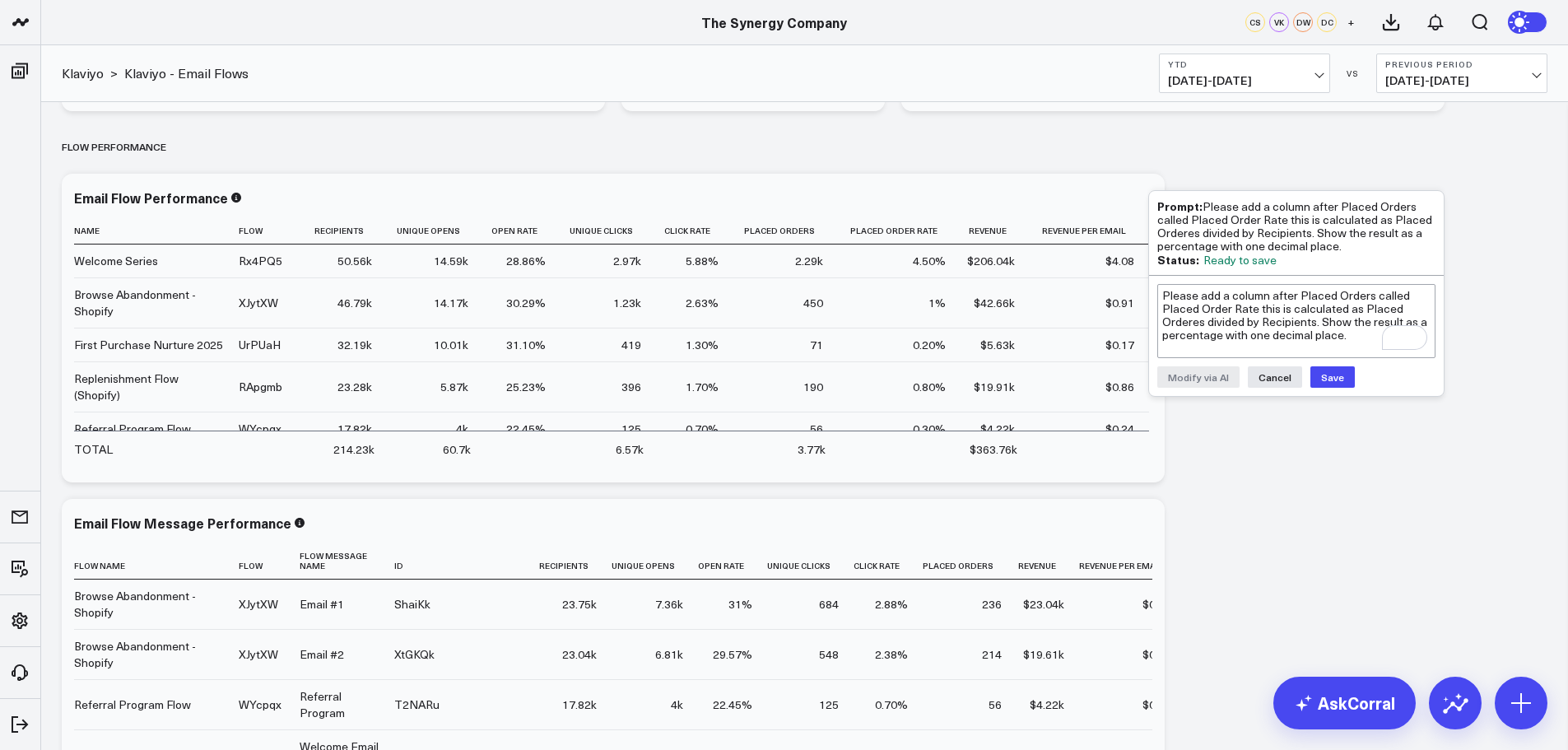
click at [1323, 374] on button "Save" at bounding box center [1332, 376] width 45 height 22
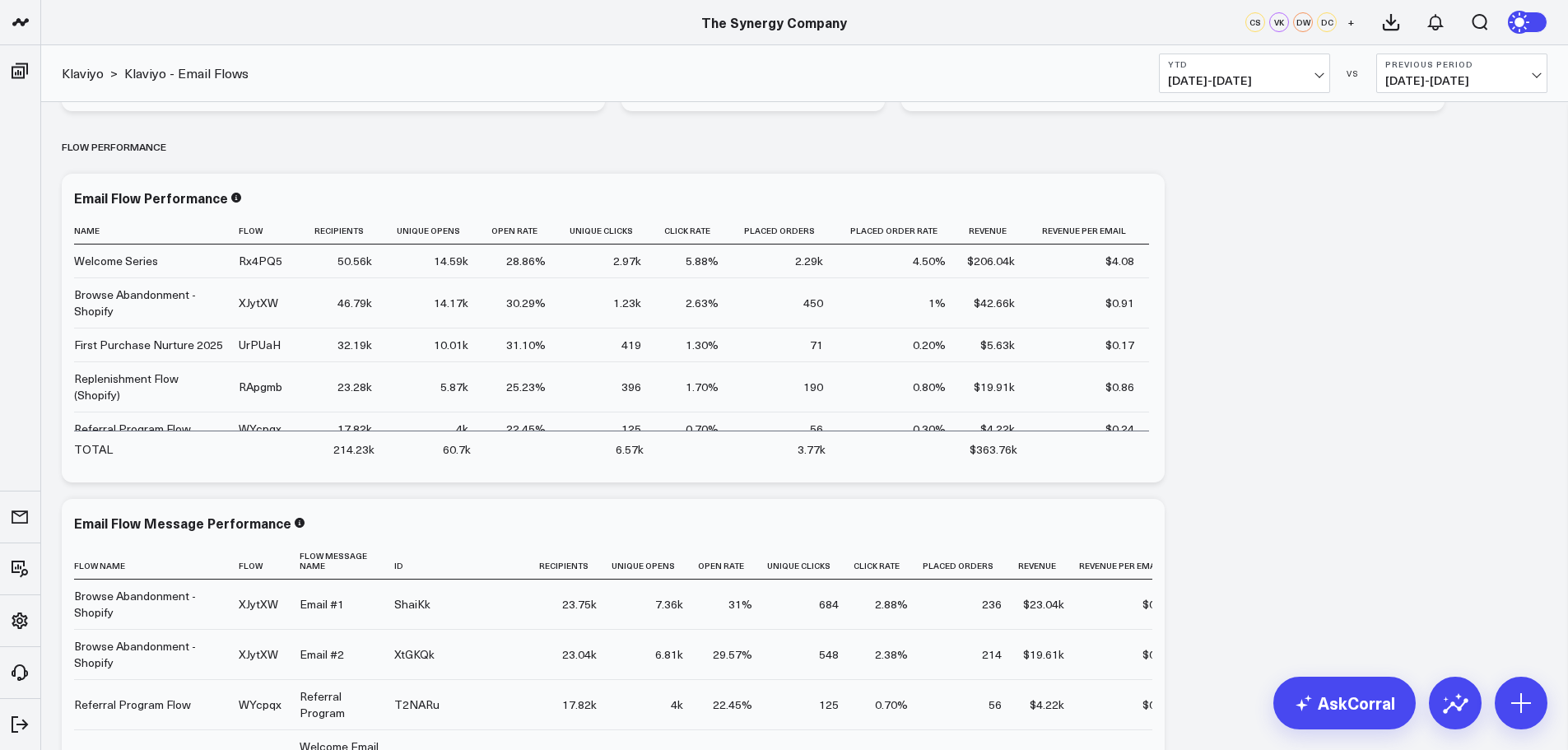
scroll to position [1216, 0]
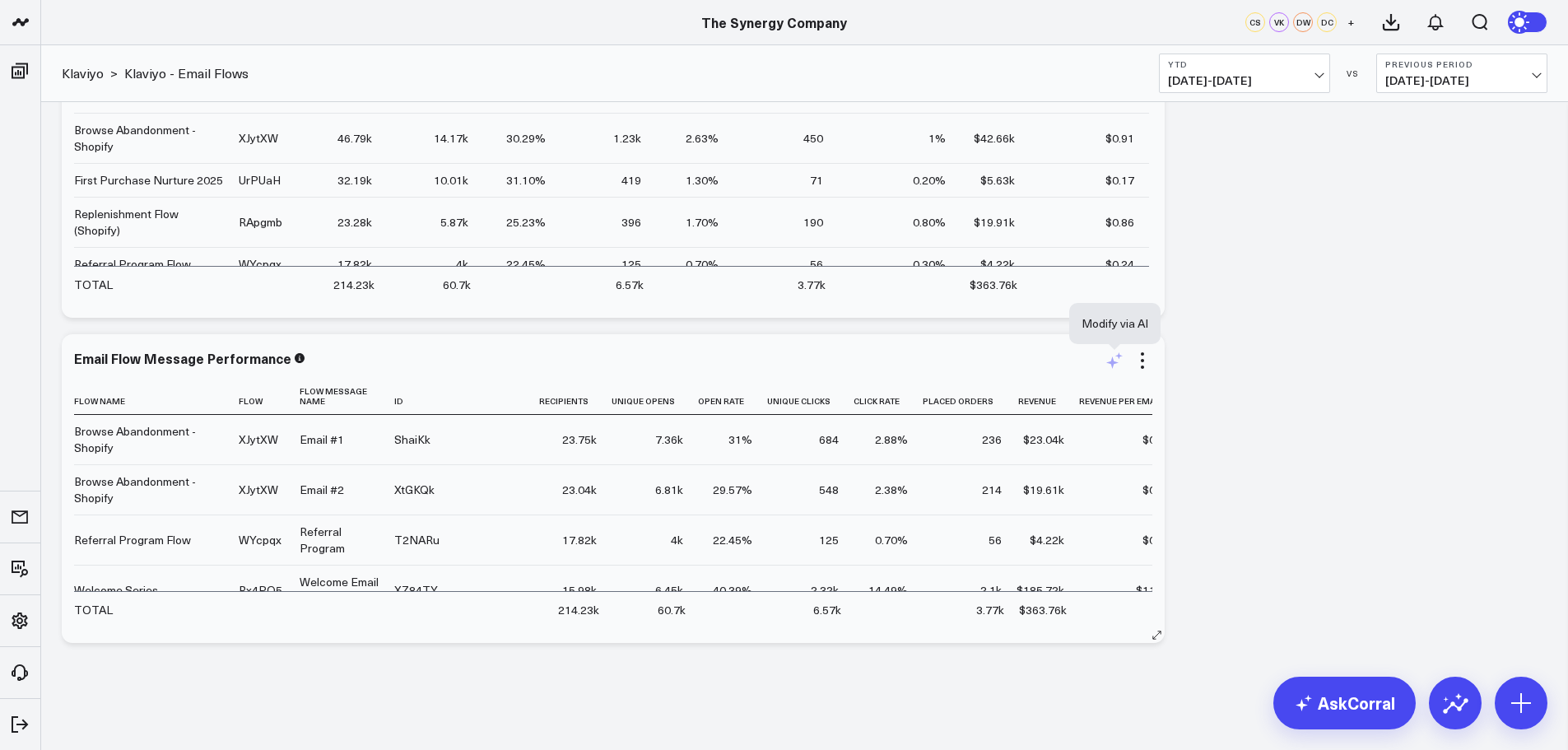
click at [1112, 360] on icon at bounding box center [1112, 362] width 12 height 12
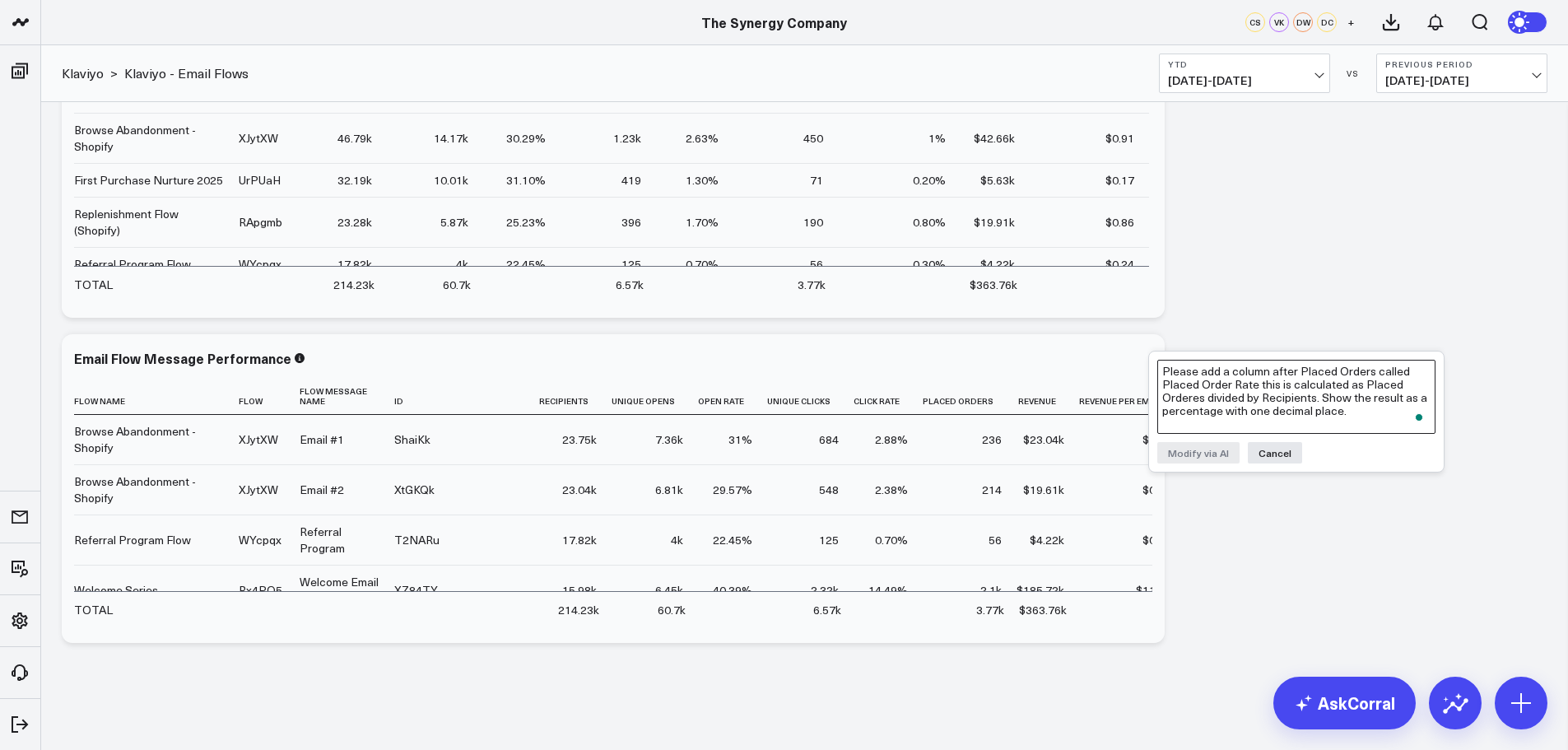
click at [1195, 386] on textarea "Please add a column after Placed Orders called Placed Order Rate this is calcul…" at bounding box center [1296, 397] width 278 height 74
paste textarea "Please add a column after Placed Orders called Placed Order Rate this is calcul…"
type textarea "Please add a column after Placed Orders called Placed Order Rate this is calcul…"
click at [1202, 455] on button "Modify via AI" at bounding box center [1198, 452] width 83 height 22
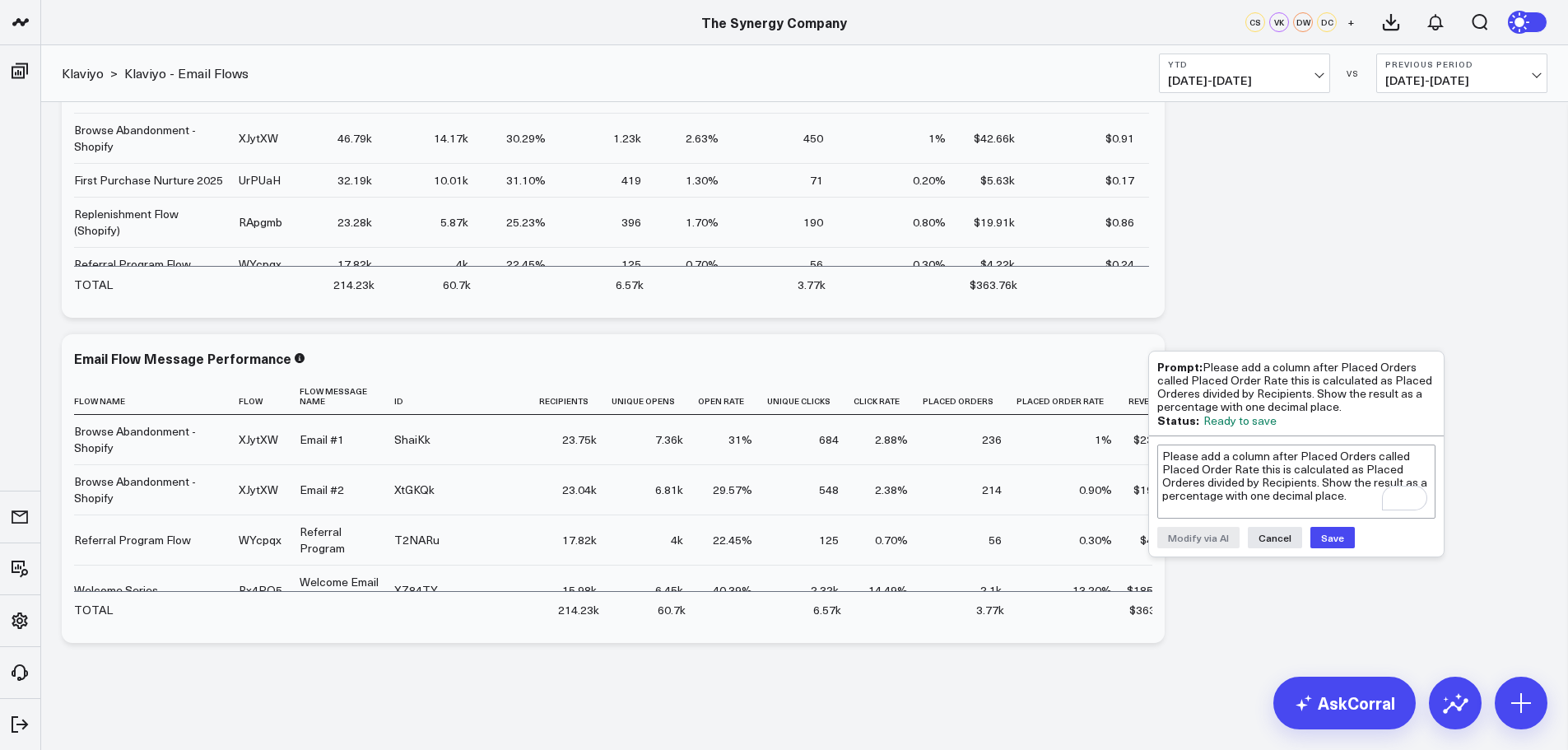
click at [1326, 529] on button "Save" at bounding box center [1332, 537] width 45 height 22
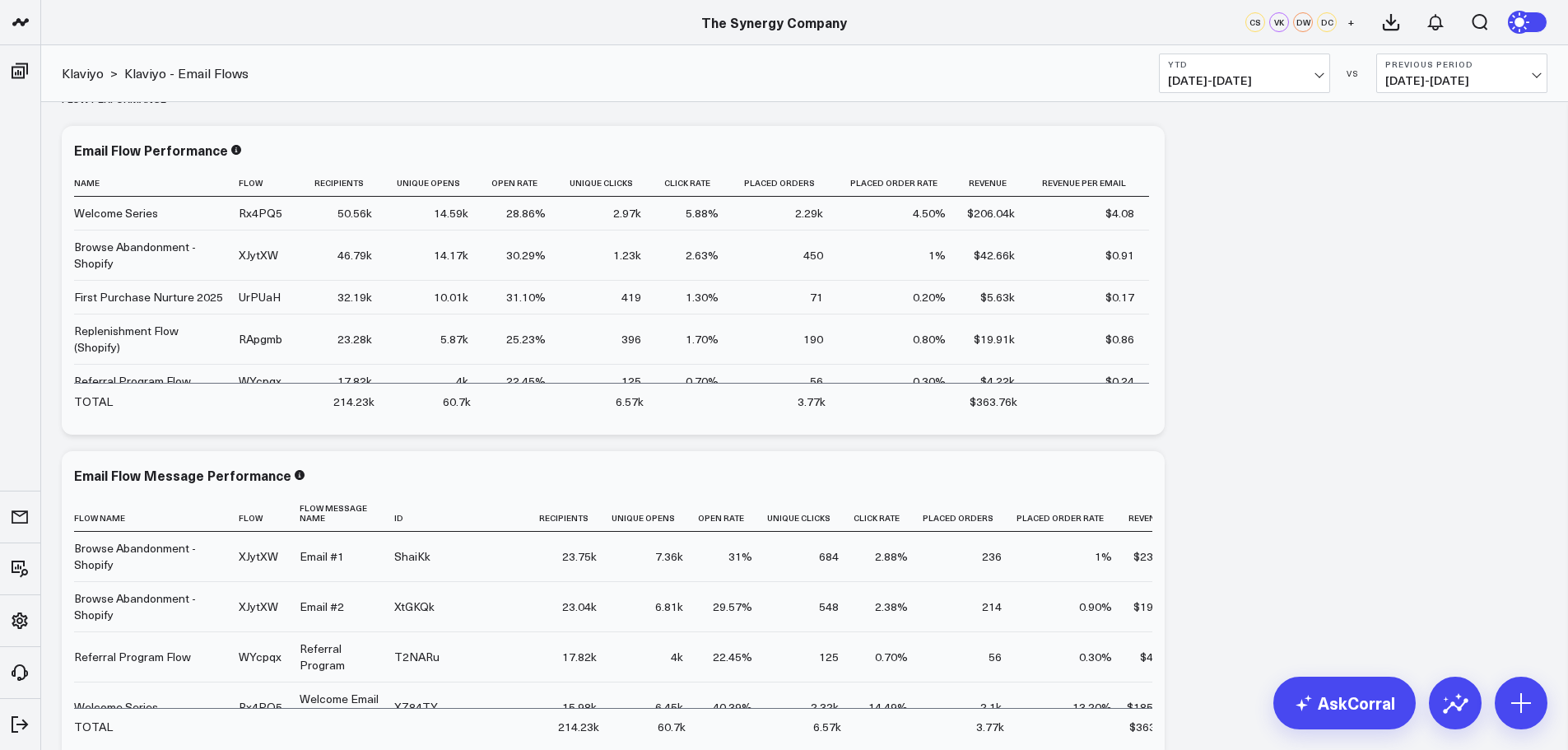
scroll to position [1050, 0]
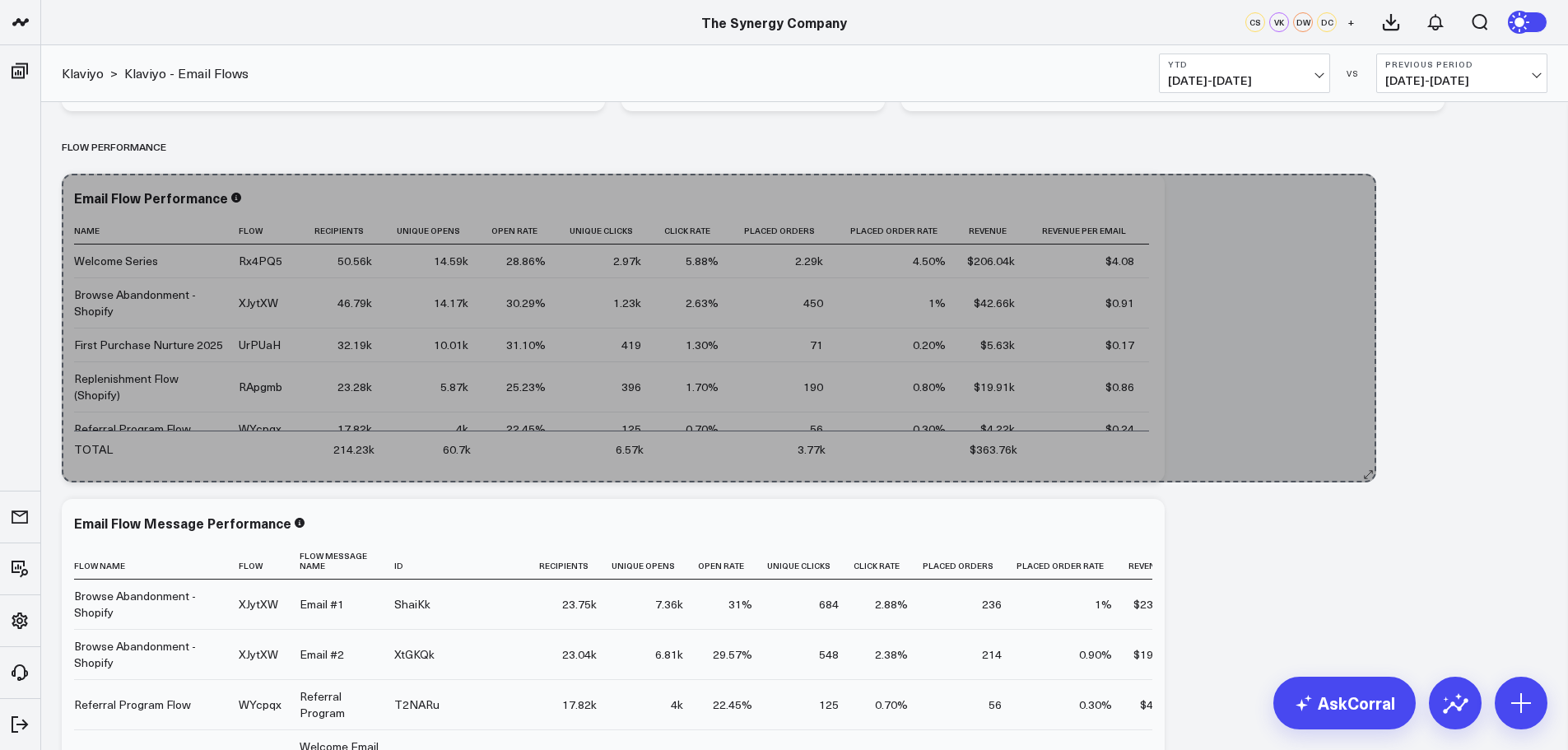
drag, startPoint x: 1159, startPoint y: 480, endPoint x: 1371, endPoint y: 479, distance: 212.0
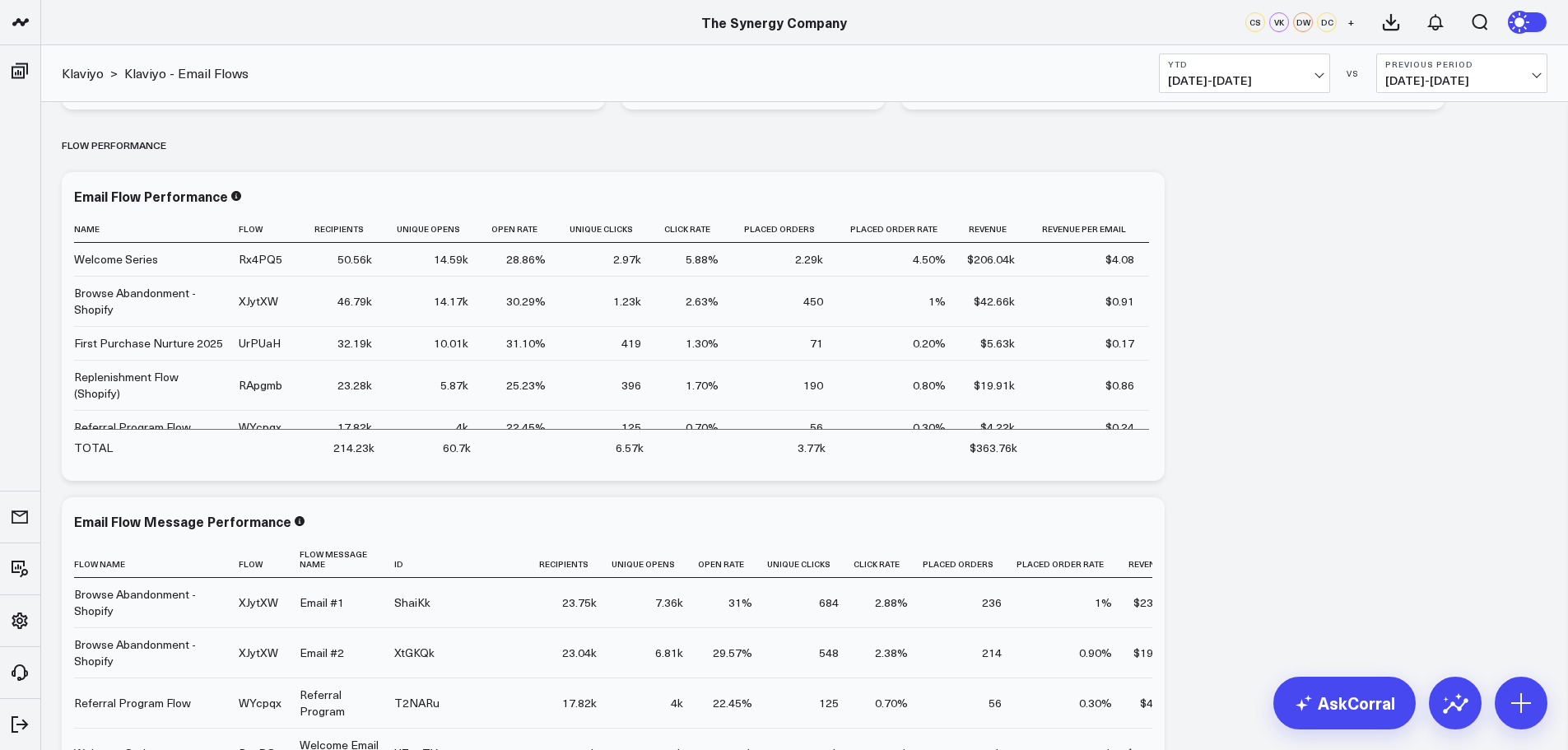
scroll to position [1216, 0]
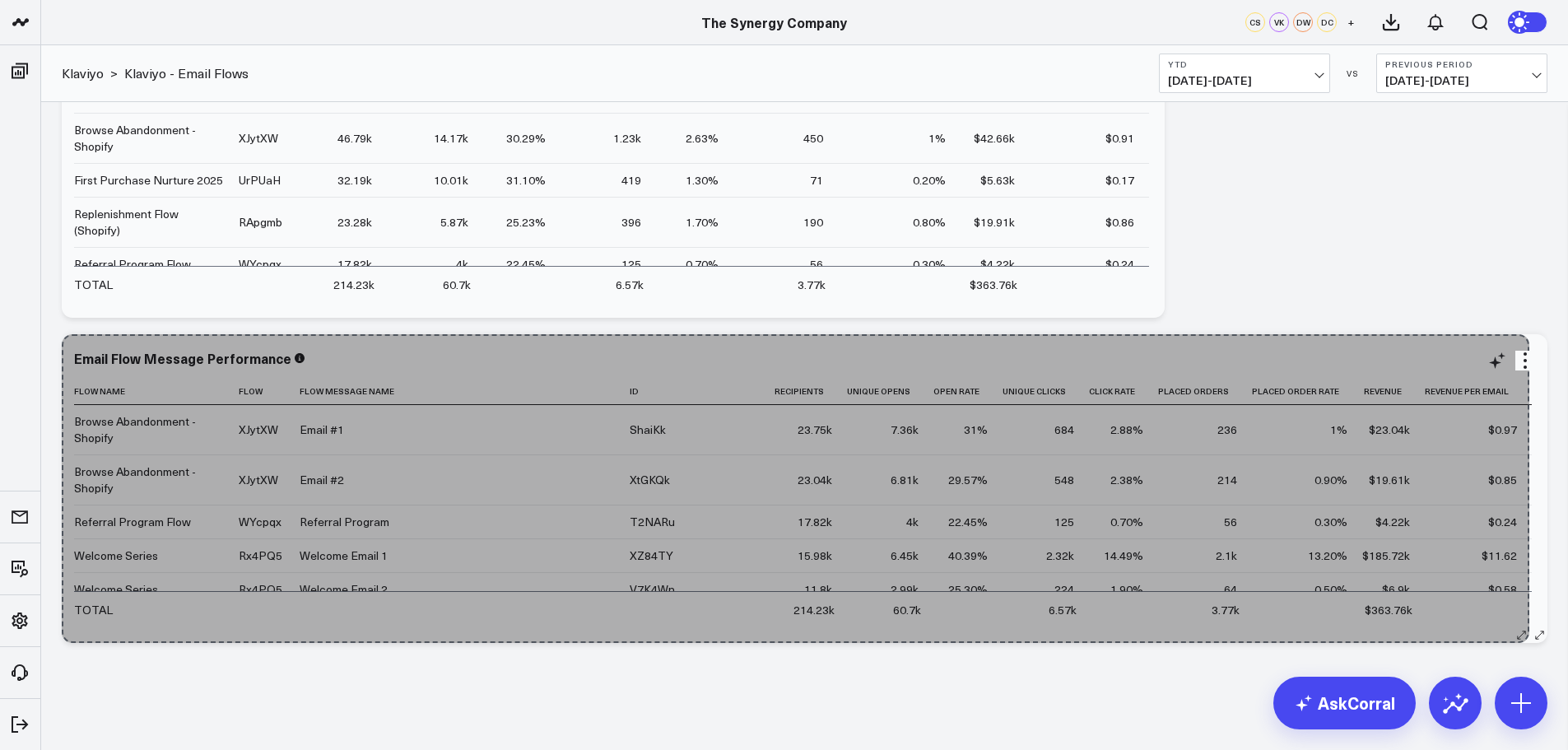
drag, startPoint x: 1151, startPoint y: 637, endPoint x: 1517, endPoint y: 631, distance: 366.0
click at [1517, 631] on div "Email Flow Message Performance Flow Name Flow Flow Message Name Id Recipients U…" at bounding box center [805, 489] width 1486 height 309
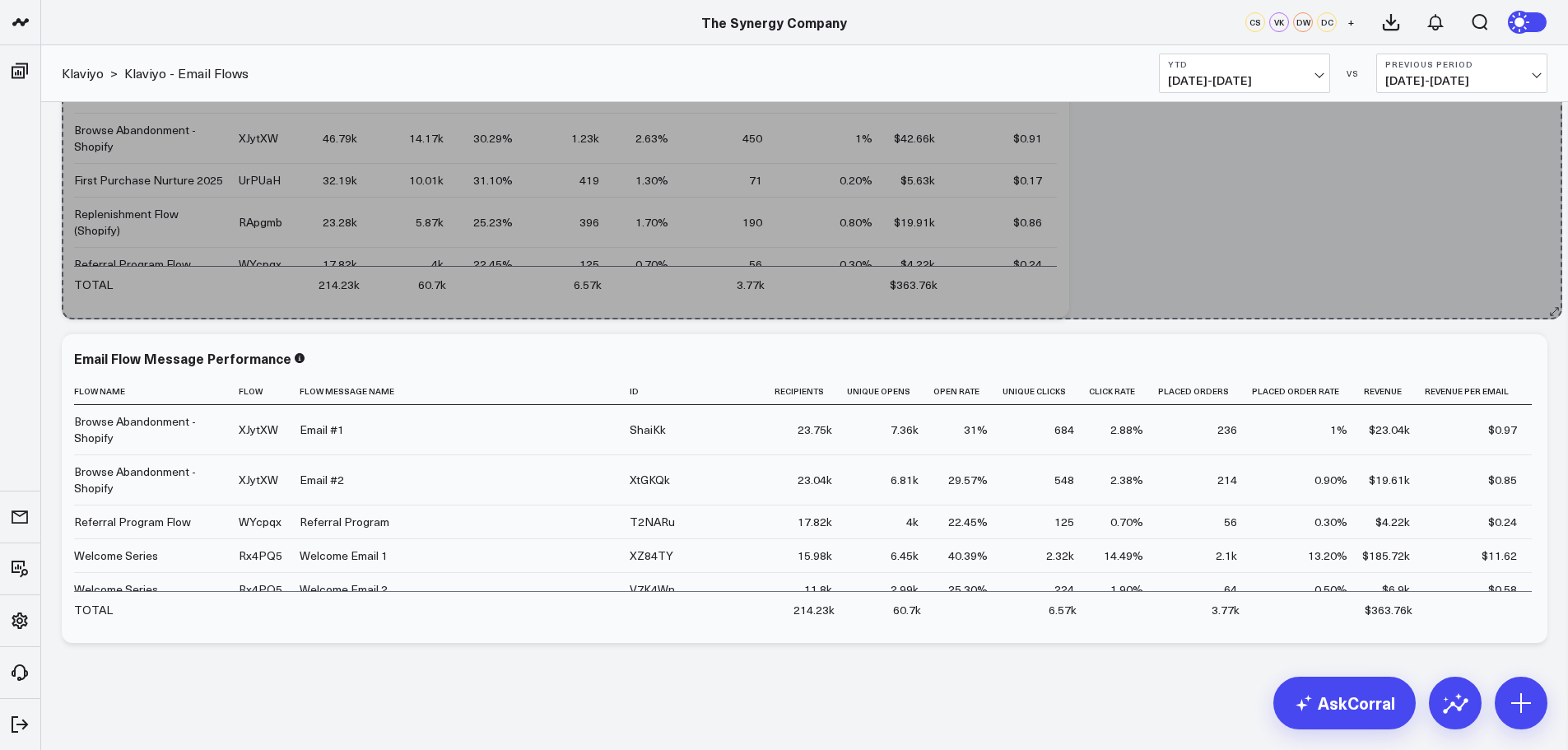
drag, startPoint x: 1158, startPoint y: 312, endPoint x: 1556, endPoint y: 314, distance: 398.0
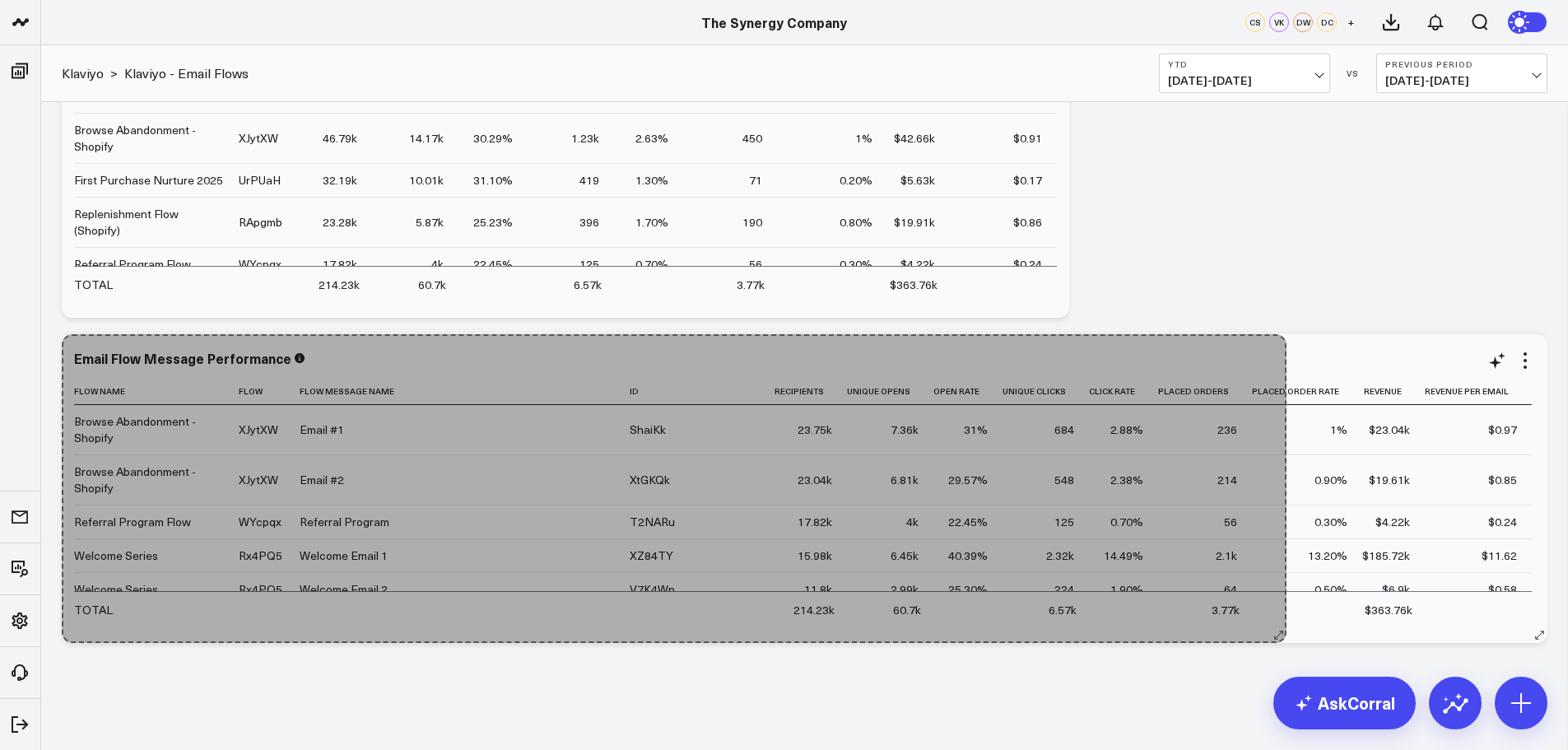
drag, startPoint x: 1536, startPoint y: 637, endPoint x: 1275, endPoint y: 619, distance: 261.6
click at [1275, 619] on div "Email Flow Message Performance Flow Name Flow Flow Message Name Id Recipients U…" at bounding box center [805, 489] width 1486 height 309
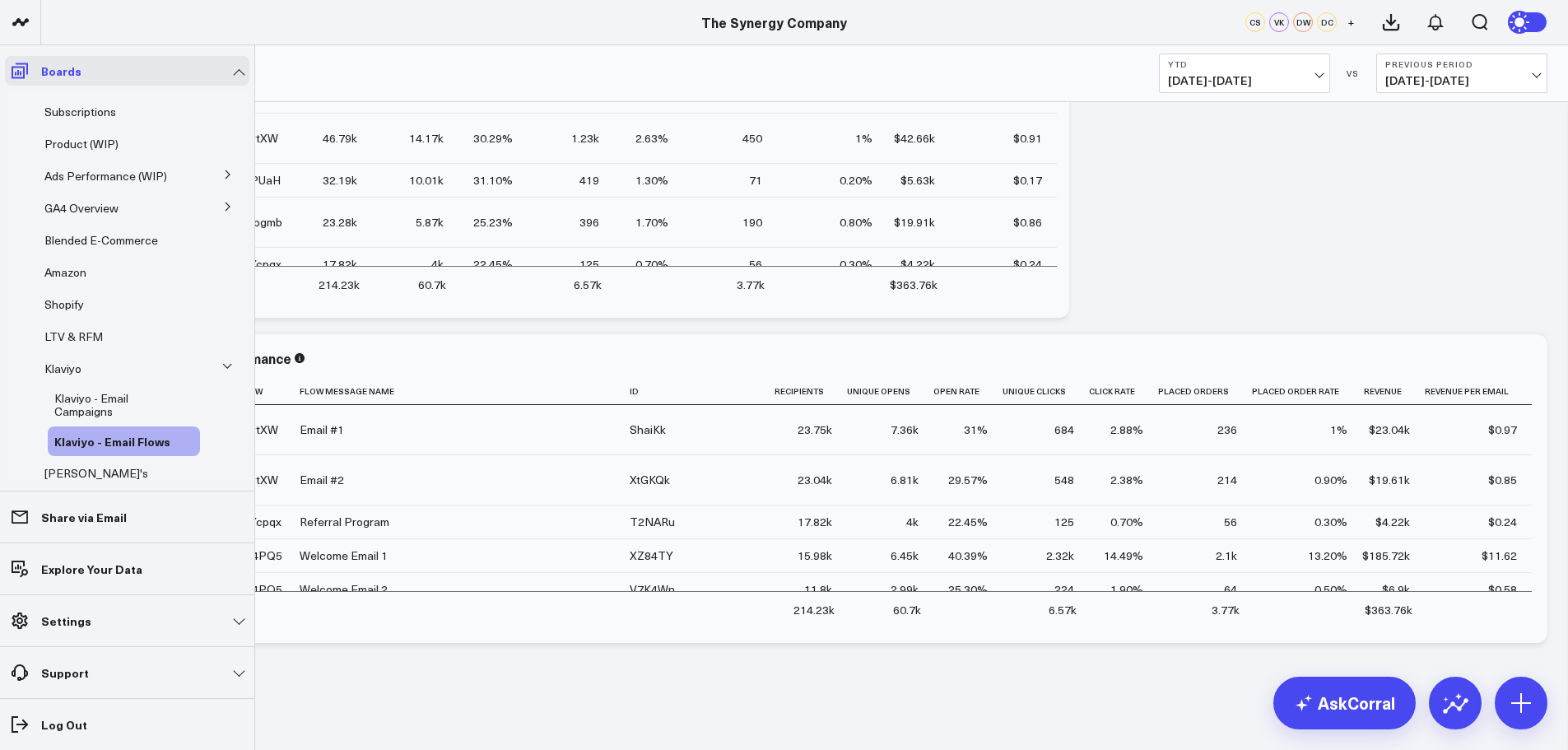
scroll to position [45, 0]
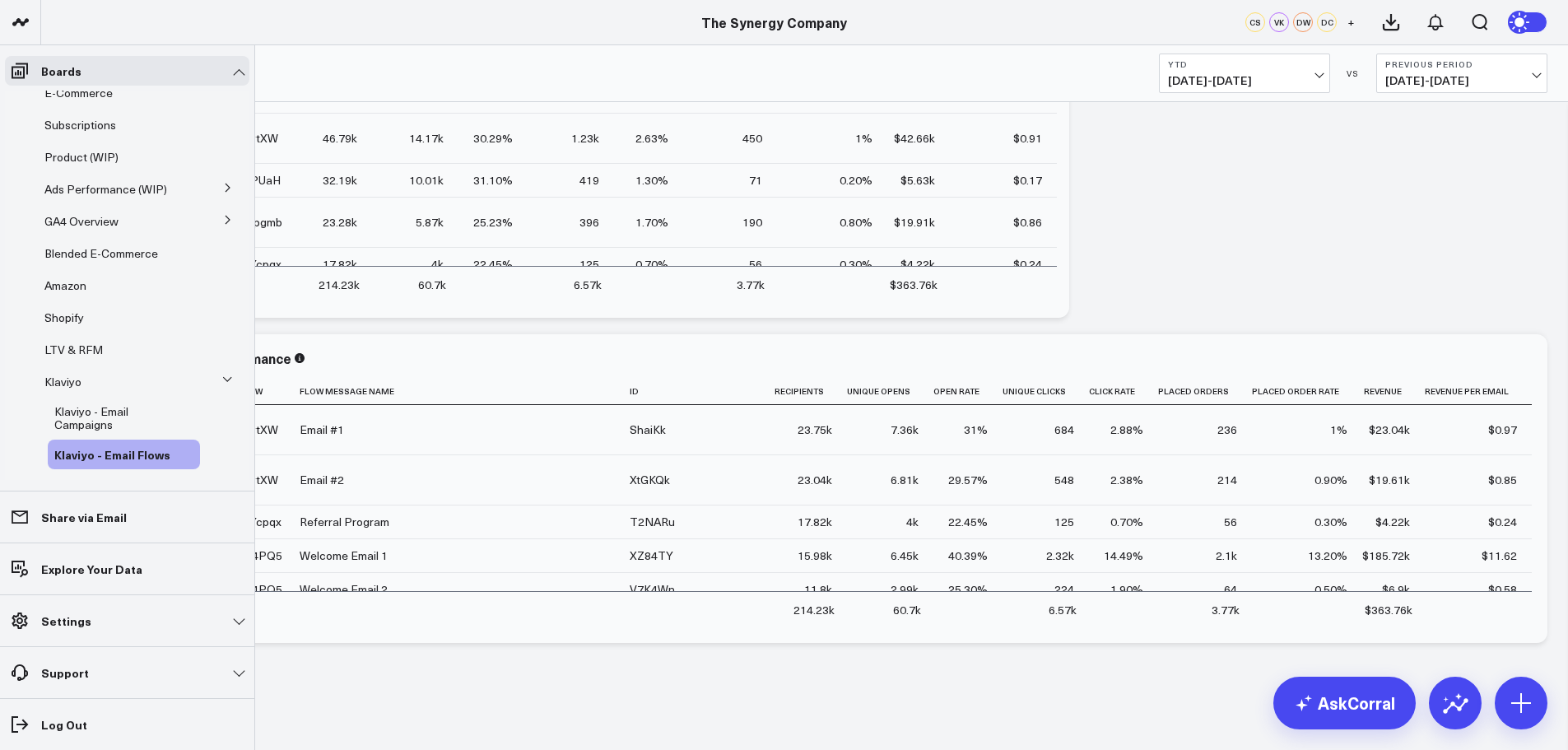
click at [87, 419] on span "Klaviyo - Email Campaigns" at bounding box center [91, 417] width 74 height 29
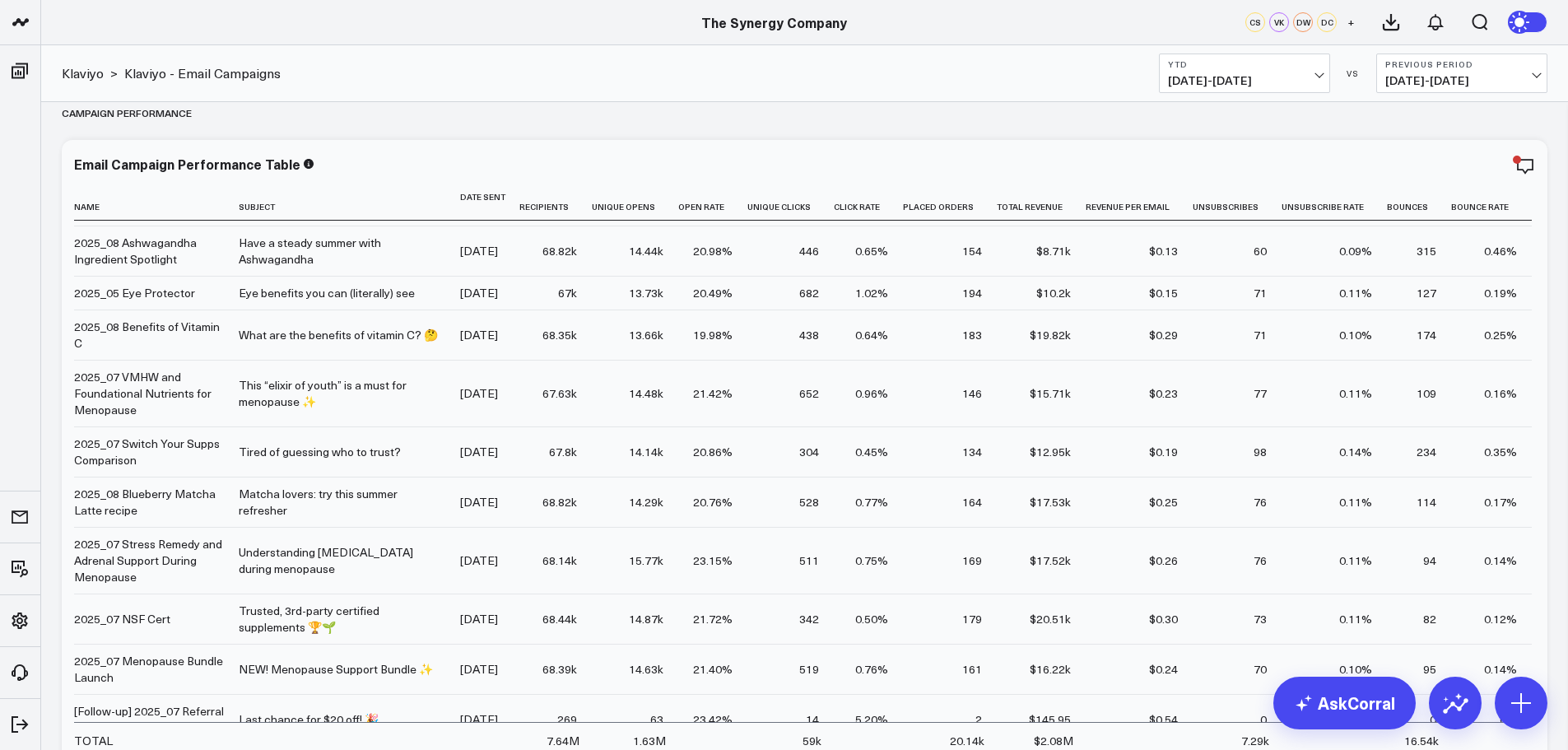
scroll to position [1458, 0]
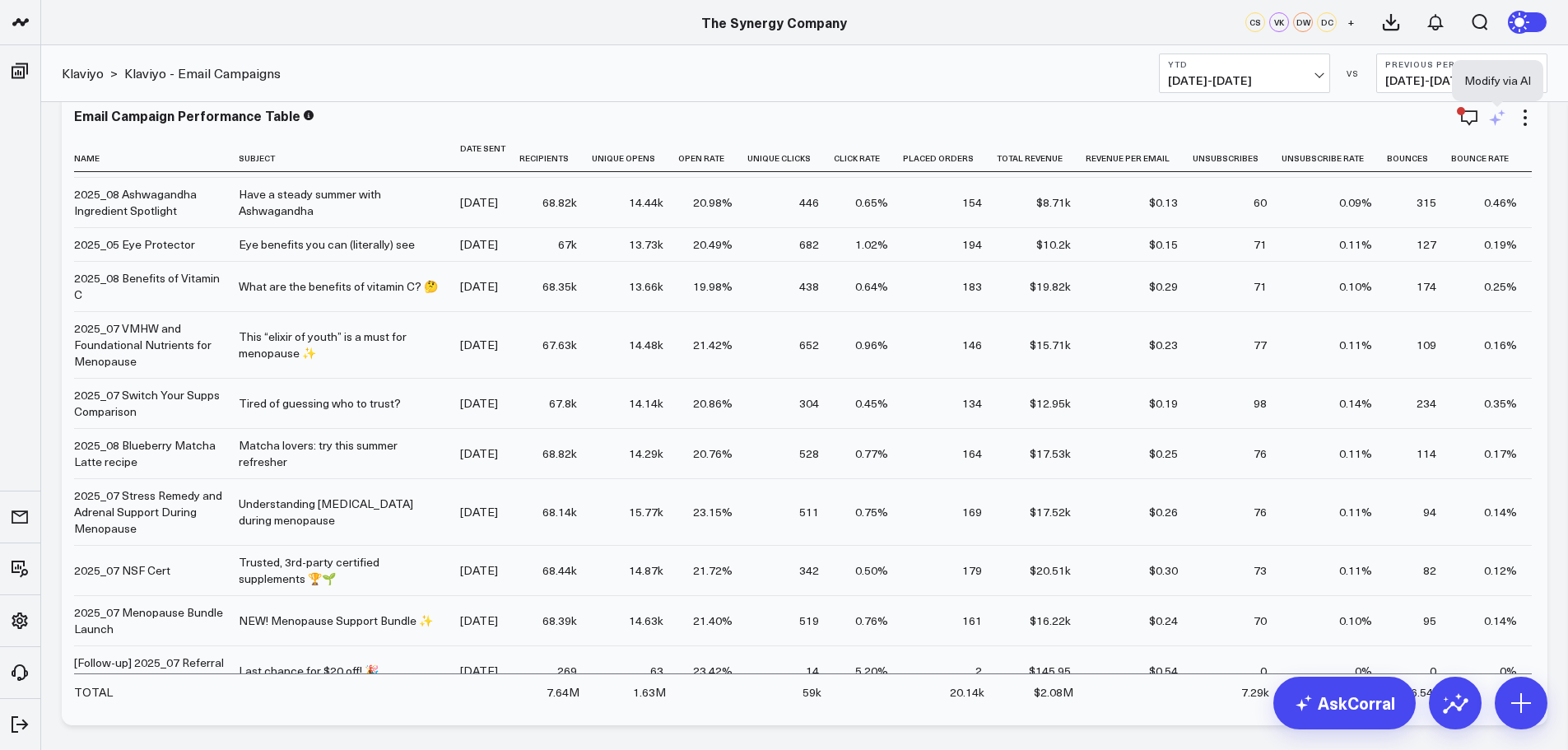
click at [1495, 116] on icon at bounding box center [1495, 120] width 12 height 12
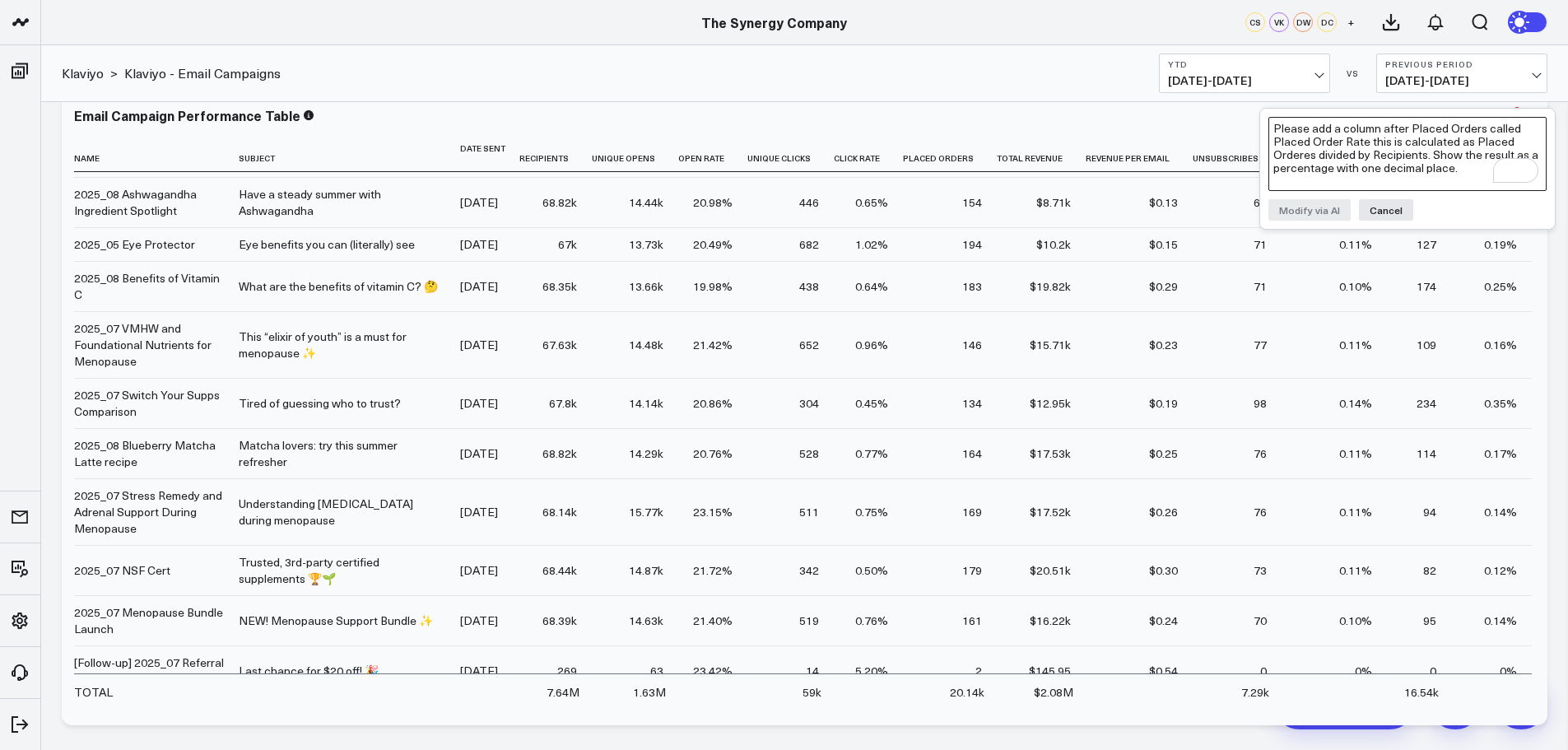
click at [1379, 144] on textarea "Please add a column after Placed Orders called Placed Order Rate this is calcul…" at bounding box center [1407, 154] width 278 height 74
paste textarea "Please add a column after Placed Orders called Placed Order Rate this is calcul…"
type textarea "Please add a column after Placed Orders called Placed Order Rate this is calcul…"
click at [1310, 212] on button "Modify via AI" at bounding box center [1310, 210] width 83 height 22
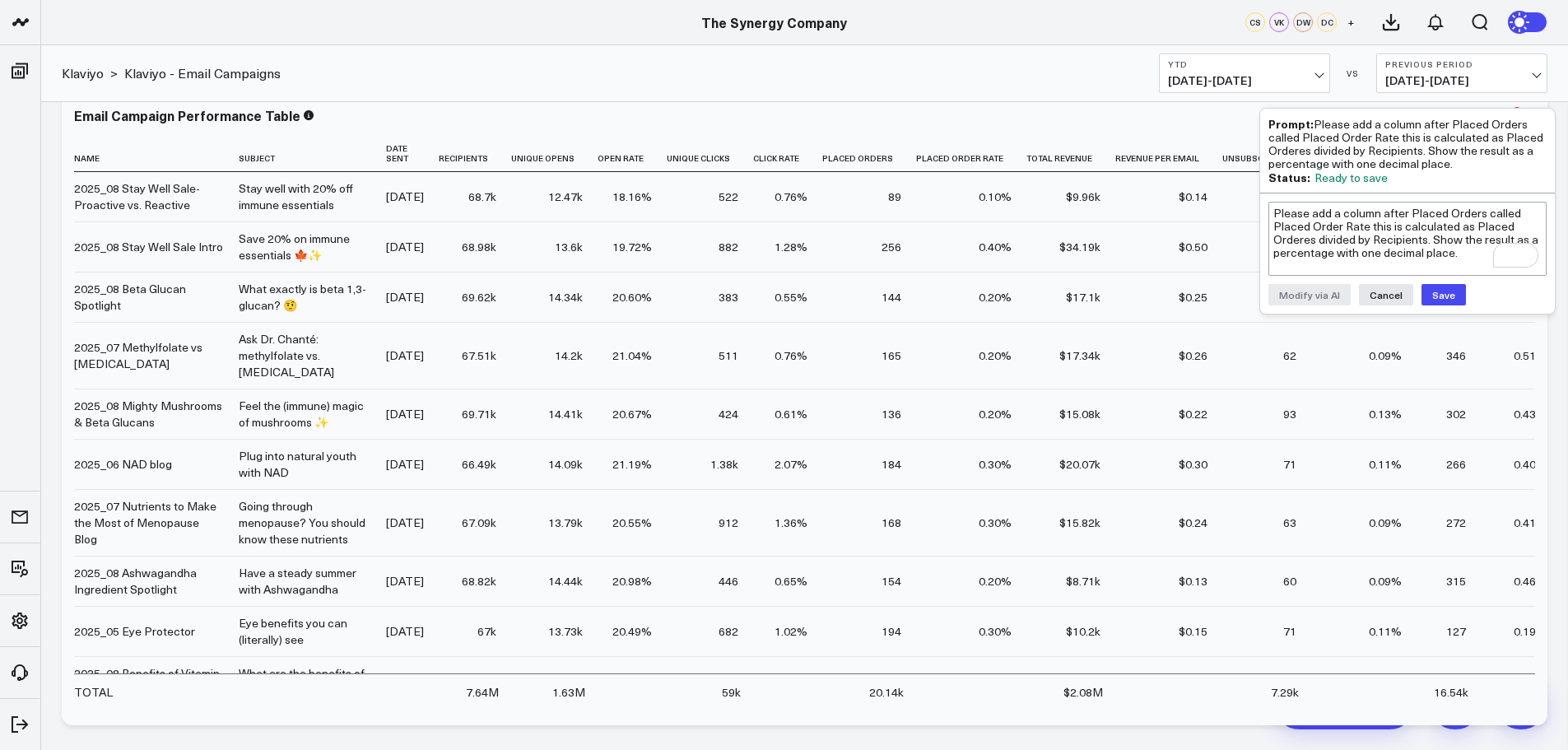
click at [1442, 297] on button "Save" at bounding box center [1444, 295] width 45 height 22
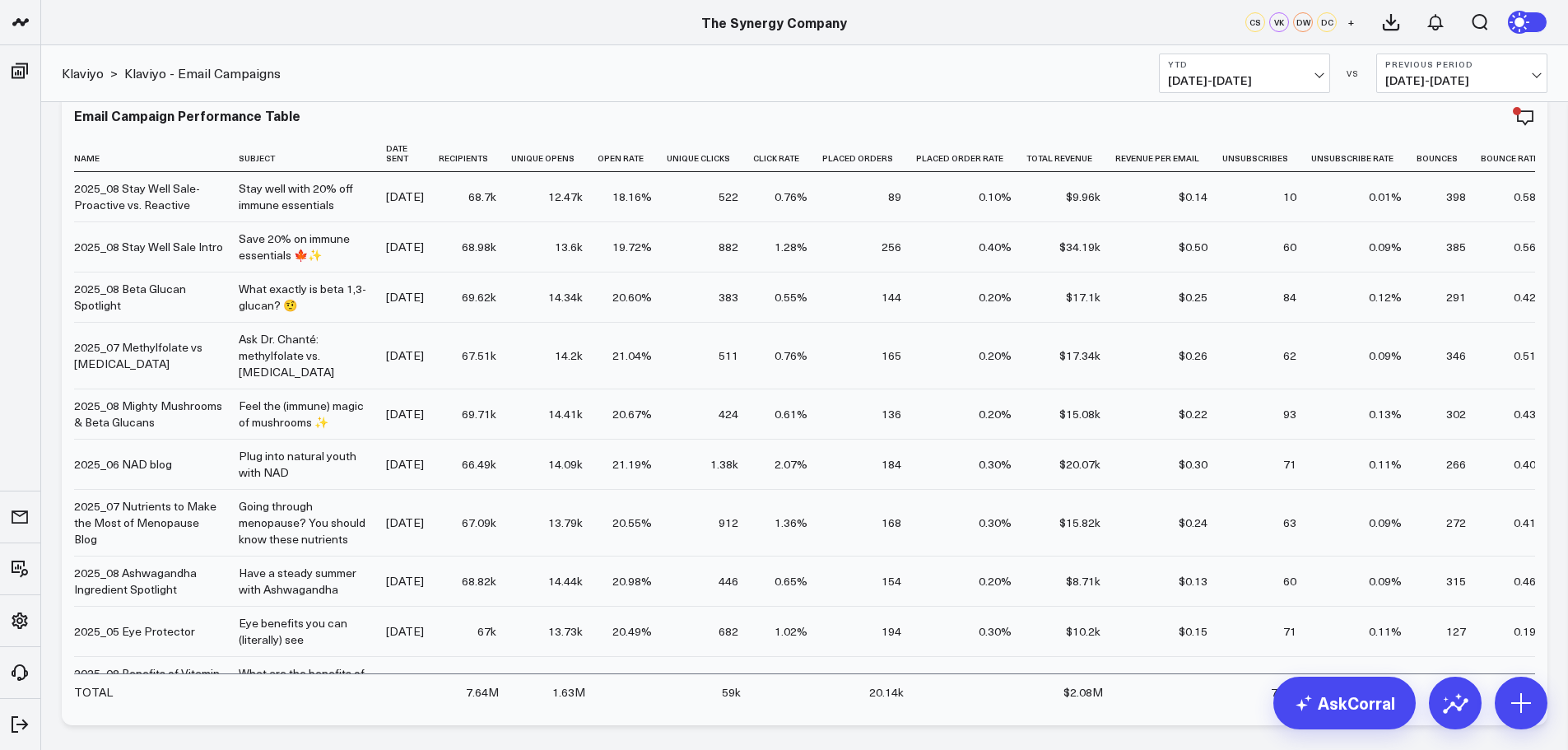
click at [1465, 114] on icon "button" at bounding box center [1469, 117] width 20 height 20
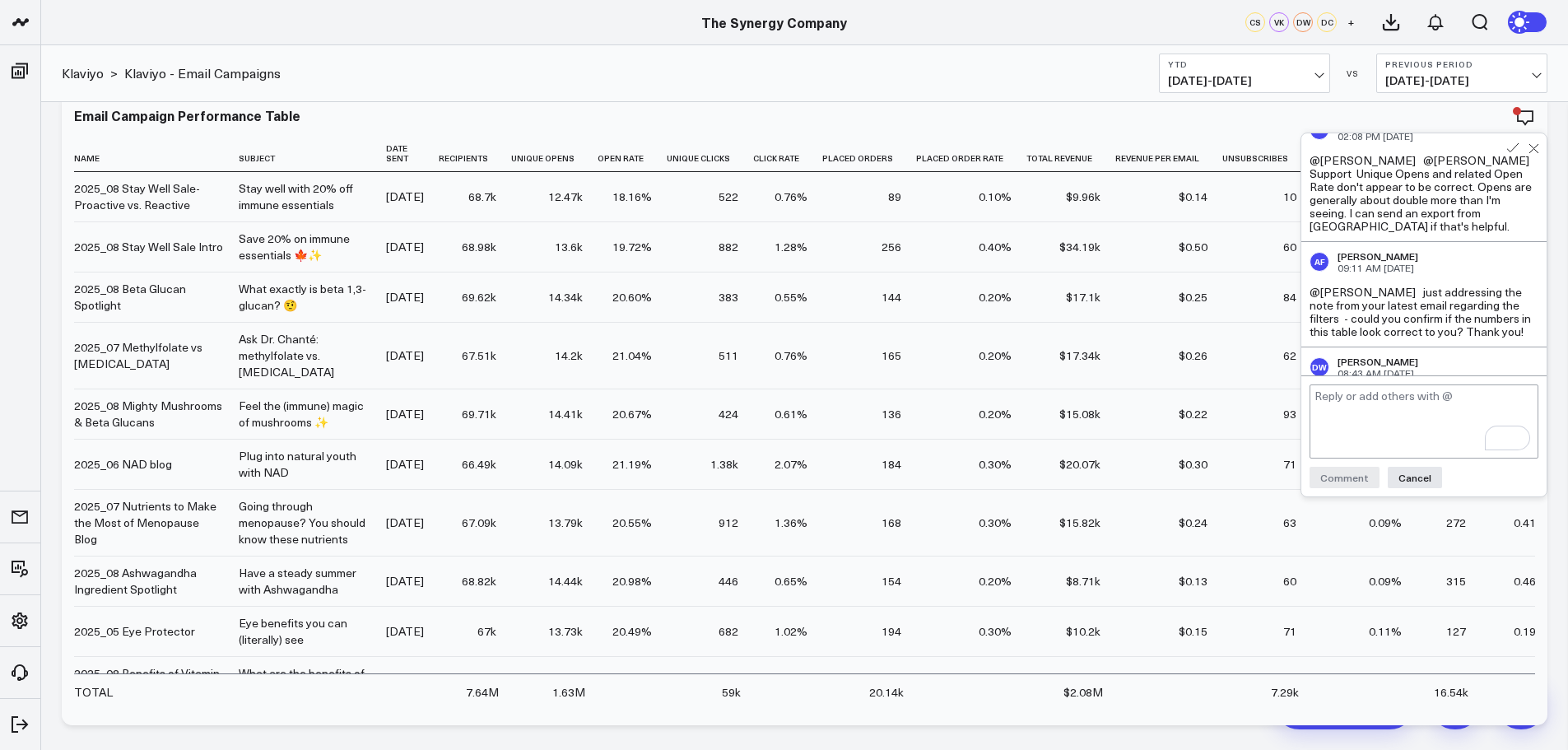
scroll to position [0, 0]
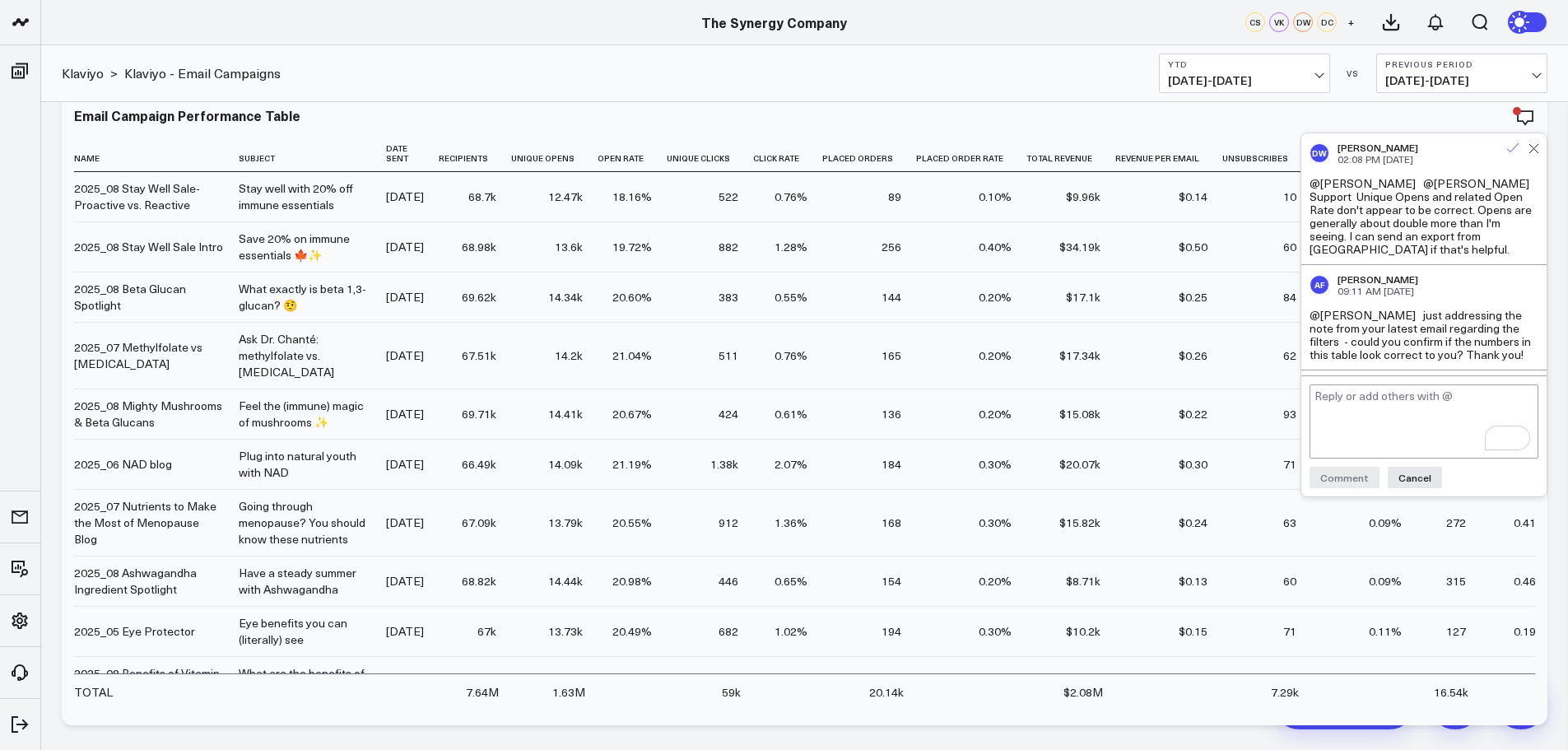
click at [1511, 151] on icon at bounding box center [1513, 148] width 11 height 10
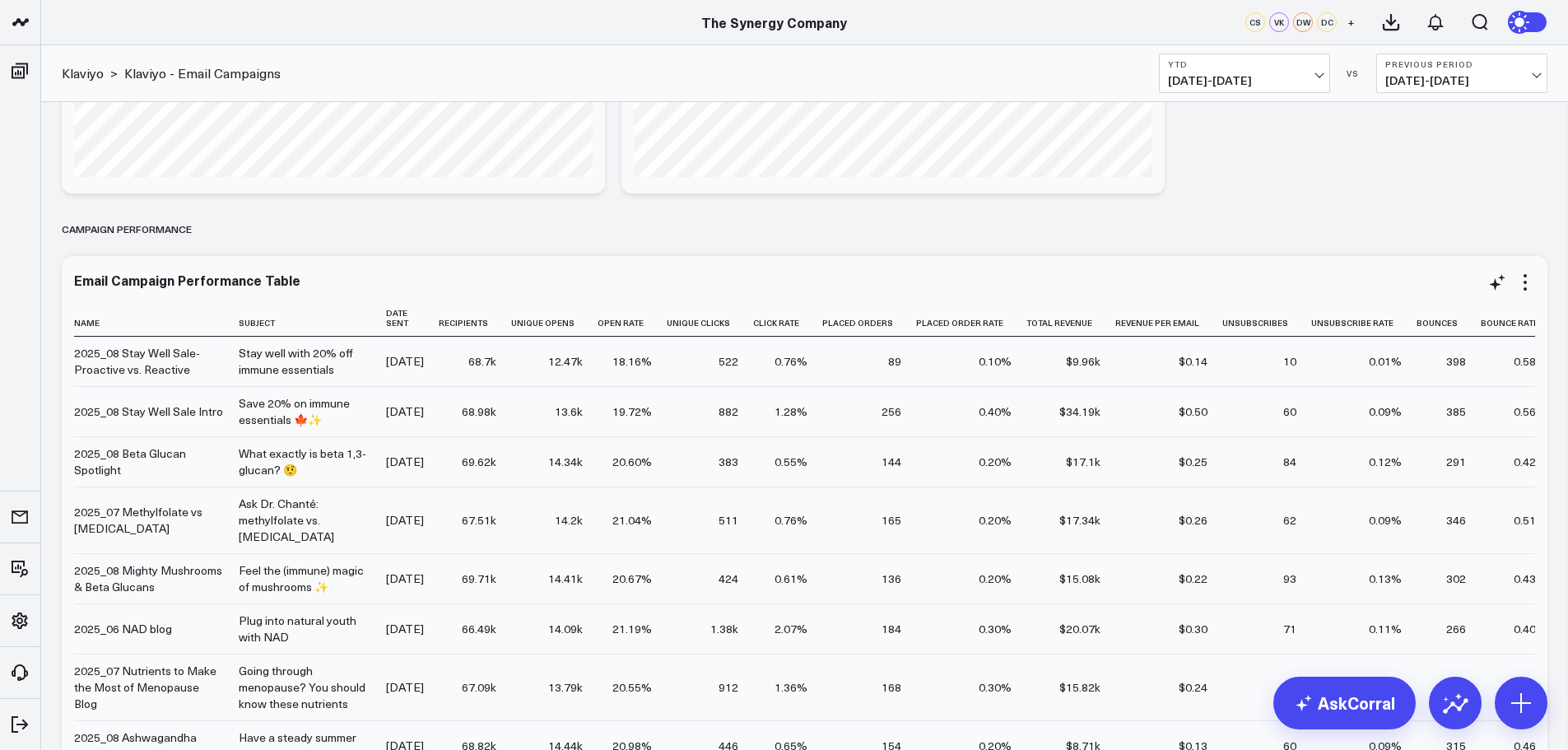
scroll to position [1375, 0]
